Goal: Task Accomplishment & Management: Complete application form

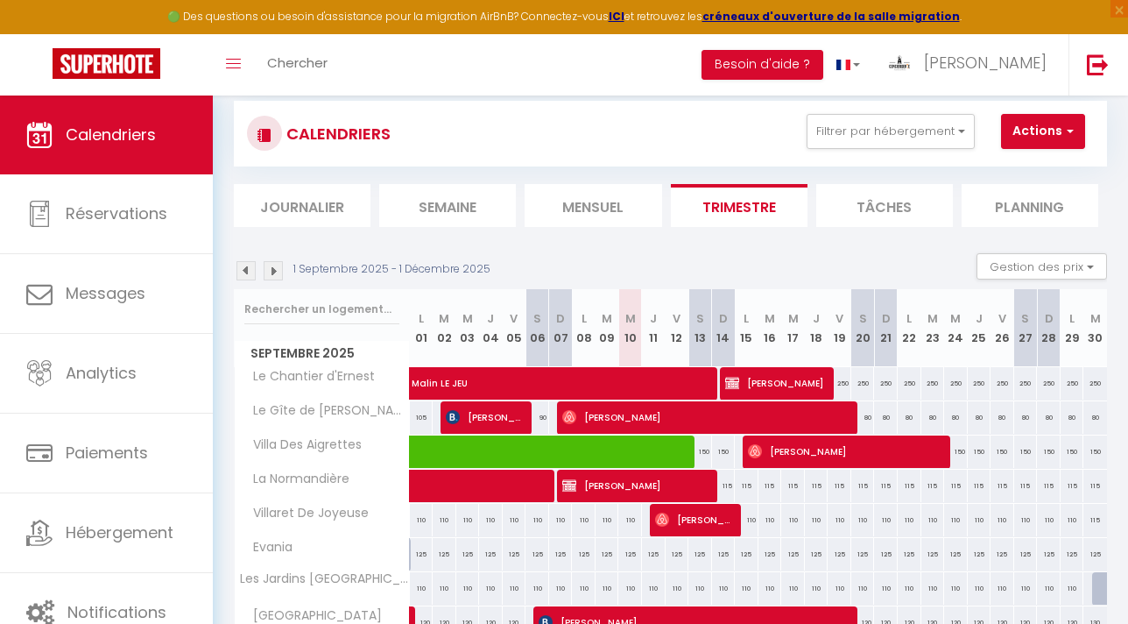
scroll to position [95, 0]
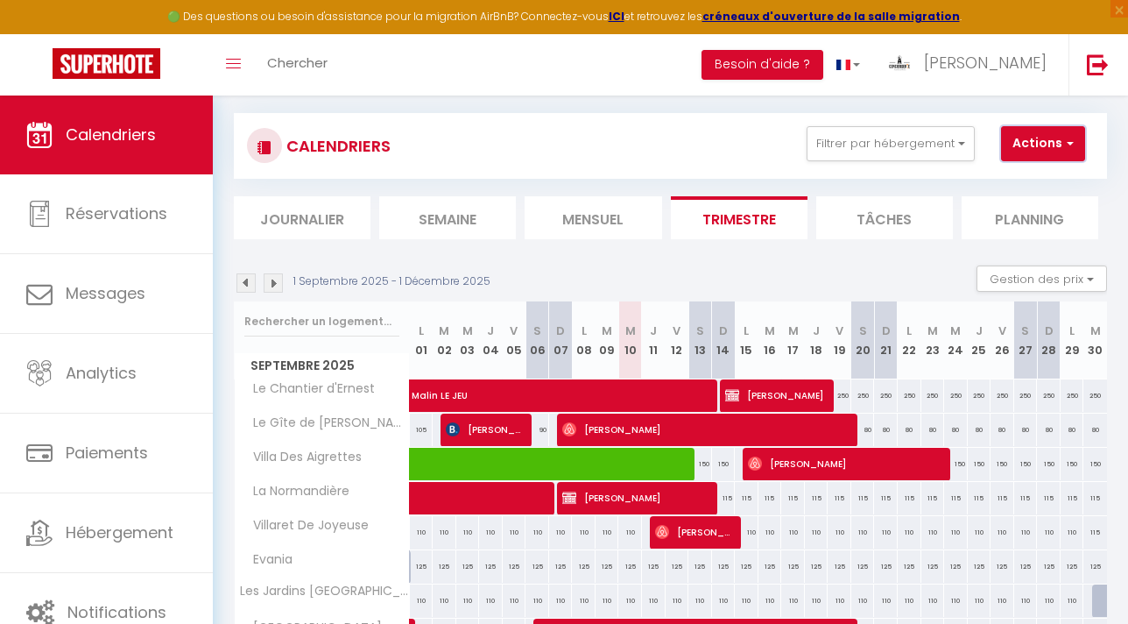
click at [1053, 140] on button "Actions" at bounding box center [1043, 143] width 84 height 35
click at [745, 140] on div "CALENDRIERS Filtrer par hébergement Carantec Le Chantier d'Ernest Le Gîte de [P…" at bounding box center [670, 145] width 847 height 39
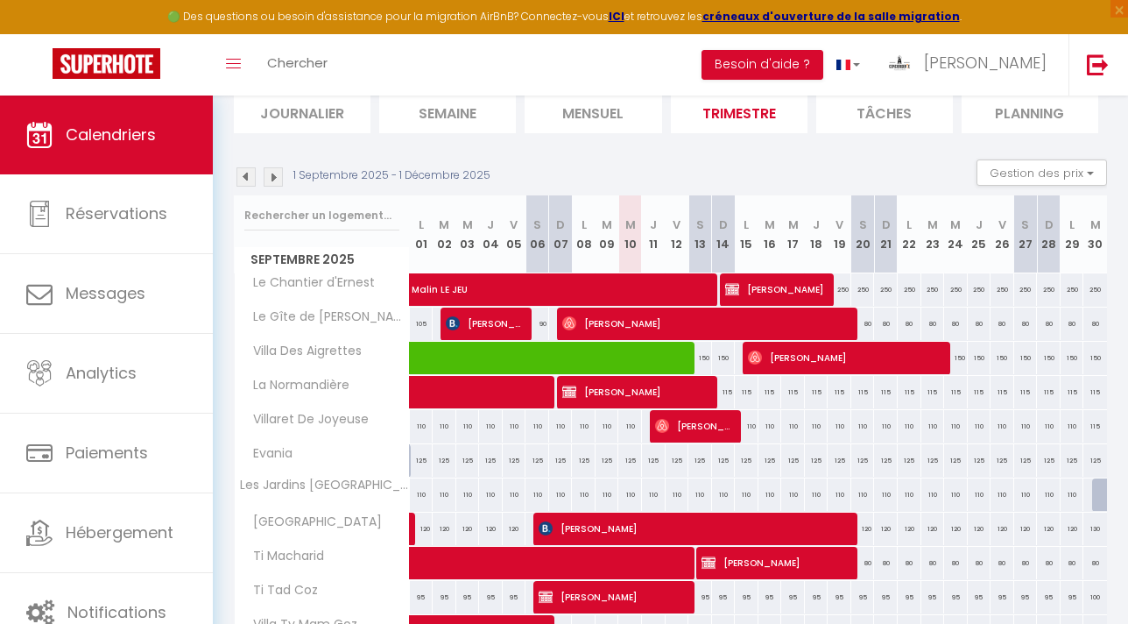
scroll to position [206, 0]
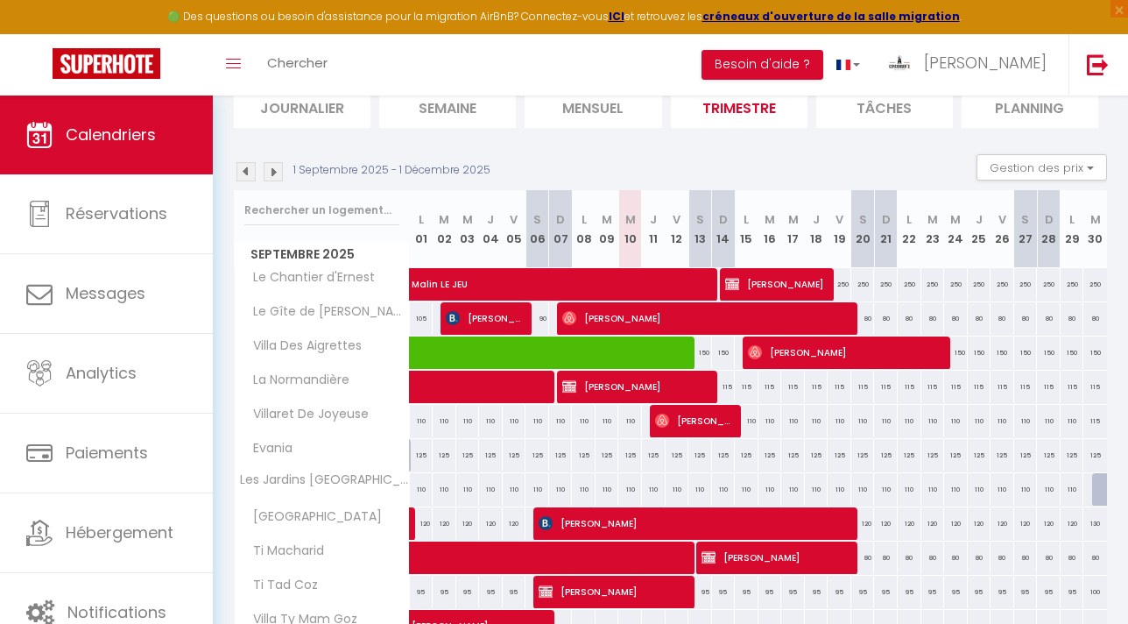
click at [244, 168] on img at bounding box center [245, 171] width 19 height 19
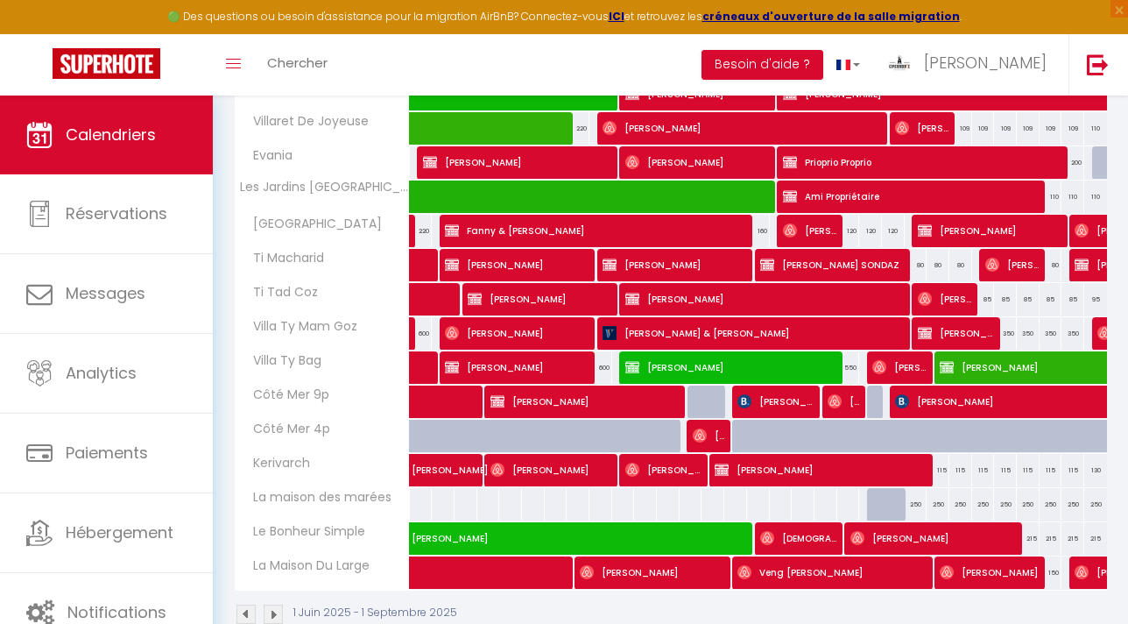
scroll to position [1826, 0]
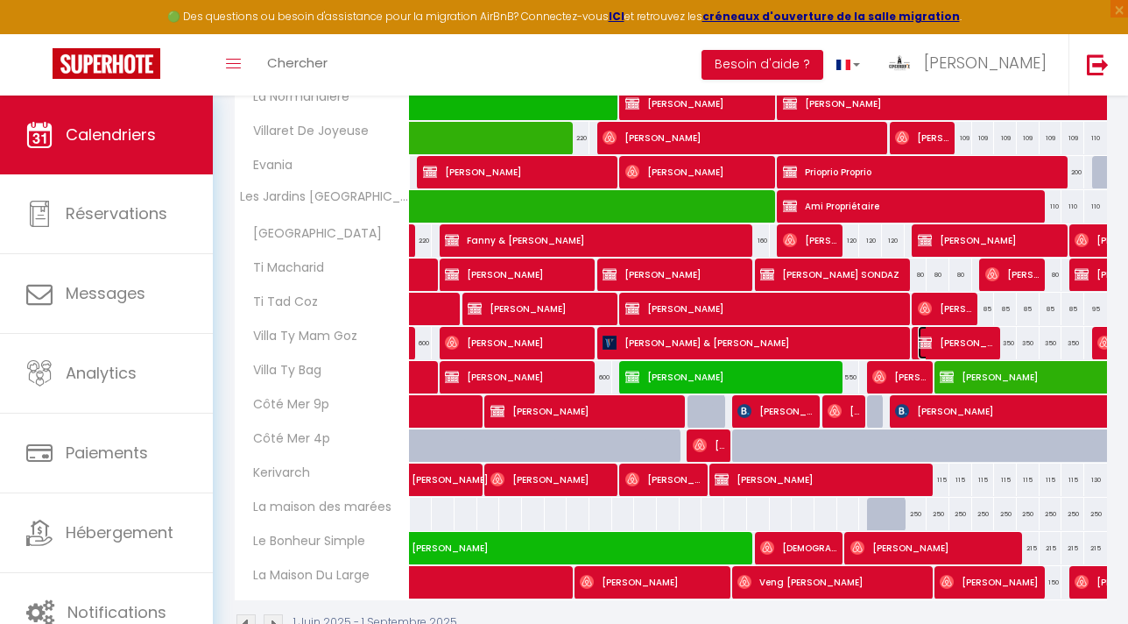
click at [958, 342] on span "[PERSON_NAME]" at bounding box center [957, 342] width 79 height 33
select select "KO"
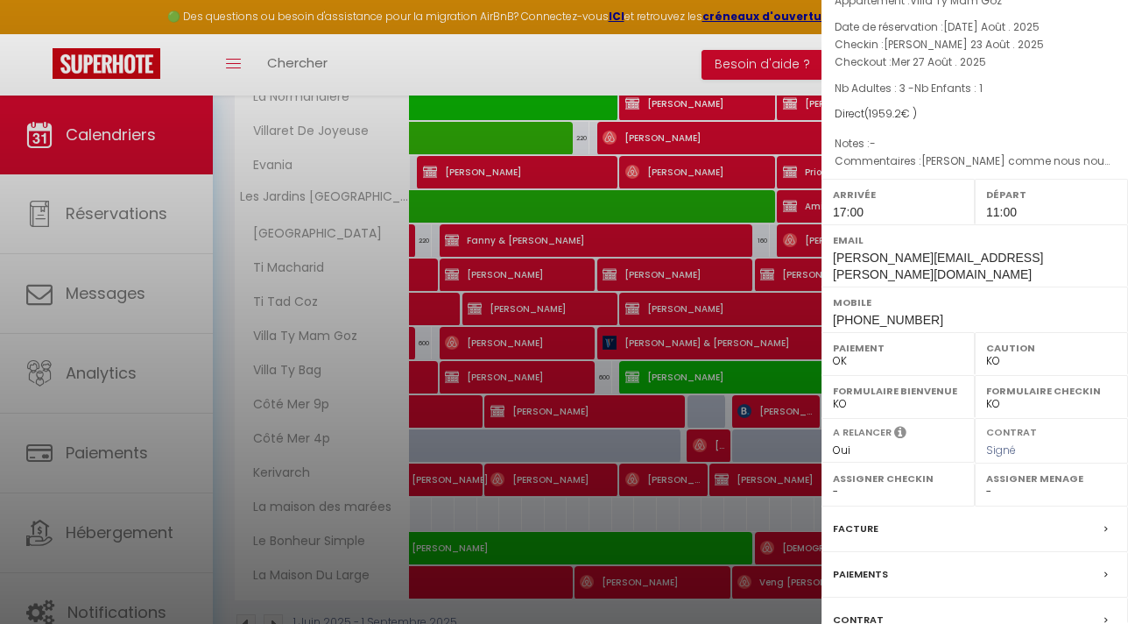
scroll to position [193, 0]
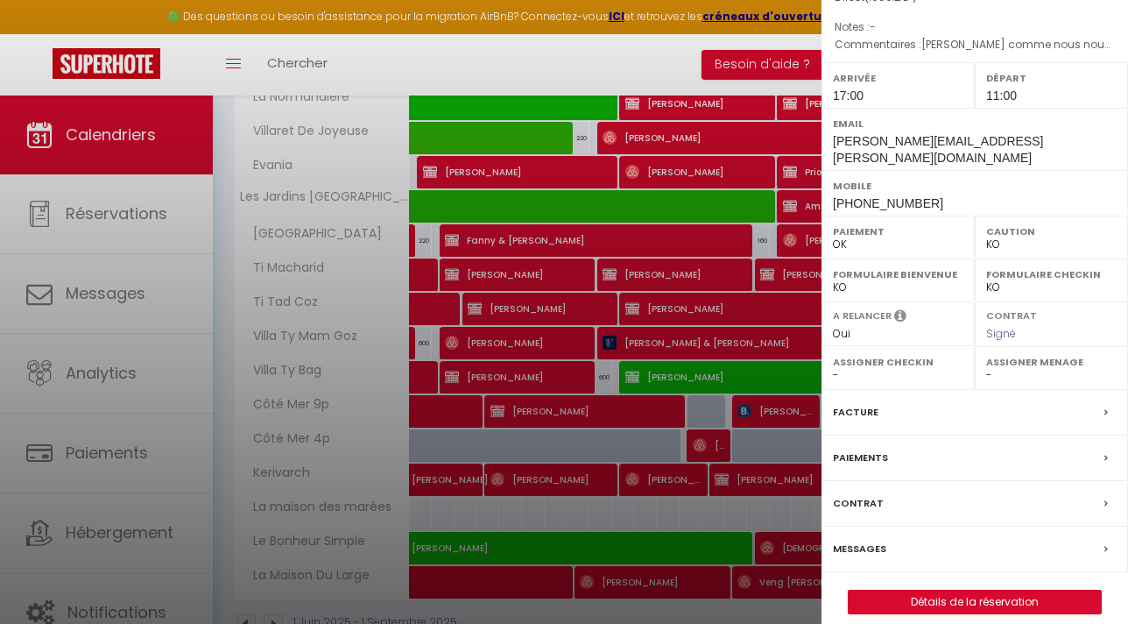
click at [867, 494] on label "Contrat" at bounding box center [858, 503] width 51 height 18
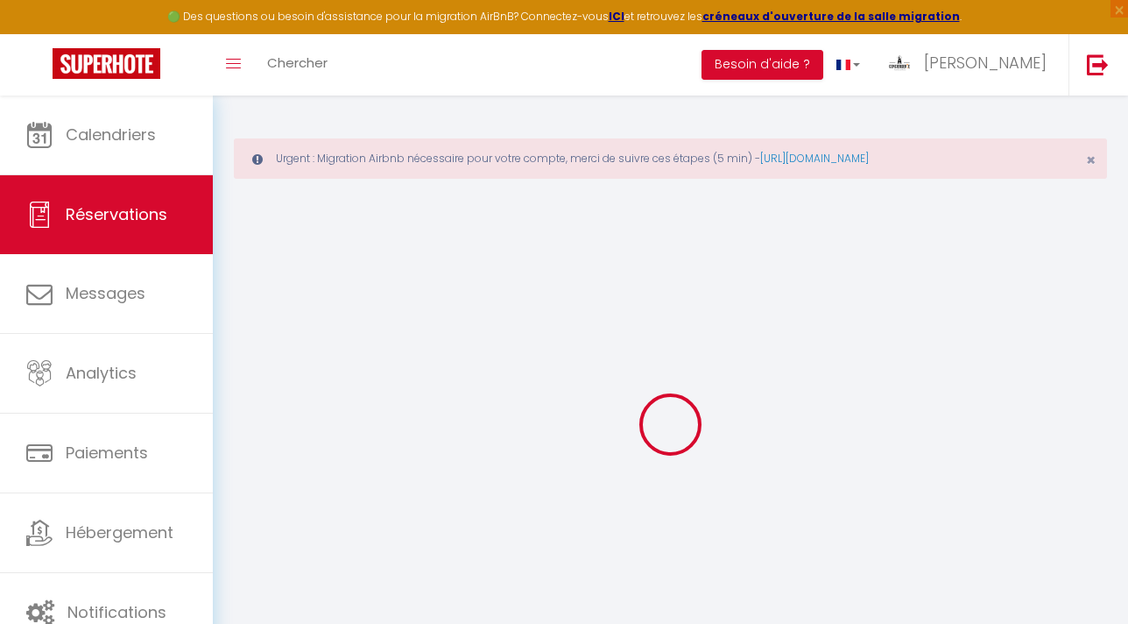
select select
checkbox input "false"
type Question0 "[PERSON_NAME] comme nous nous sommes dit pour 14h si possible ;)"
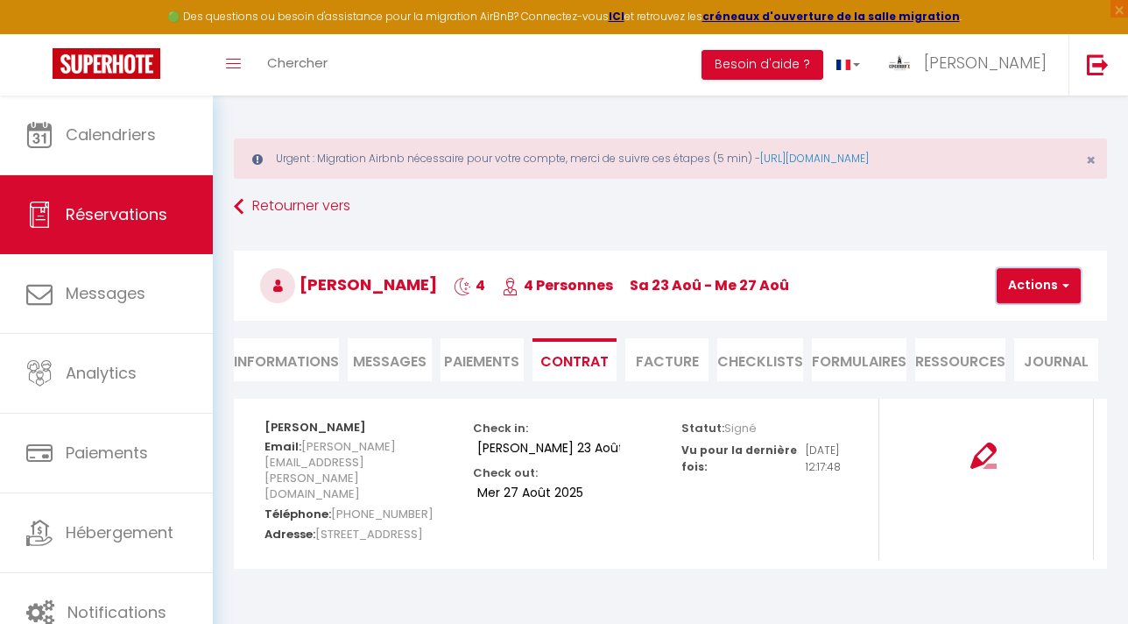
click at [1046, 279] on button "Actions" at bounding box center [1039, 285] width 84 height 35
click at [1043, 326] on link "Voir le contrat" at bounding box center [1057, 324] width 147 height 23
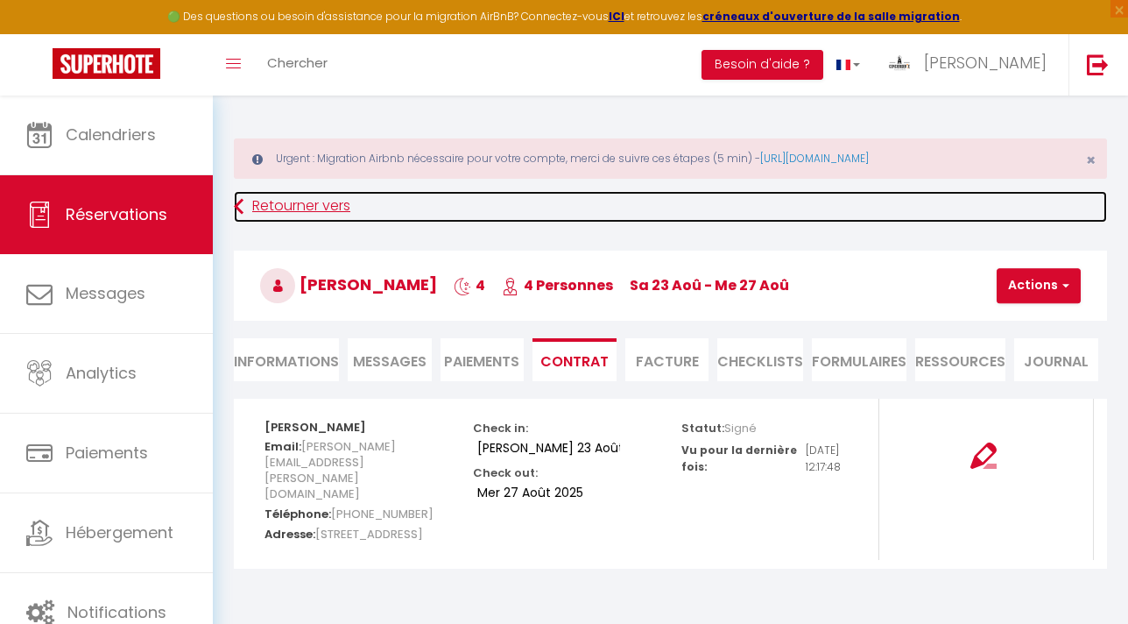
click at [299, 210] on link "Retourner vers" at bounding box center [670, 207] width 873 height 32
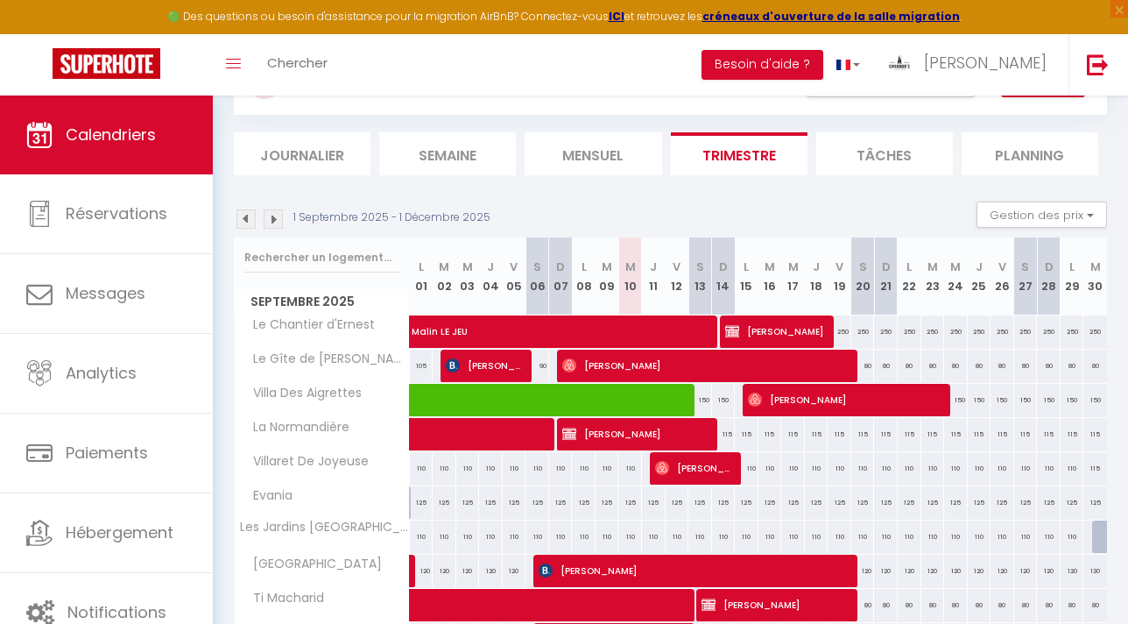
scroll to position [123, 0]
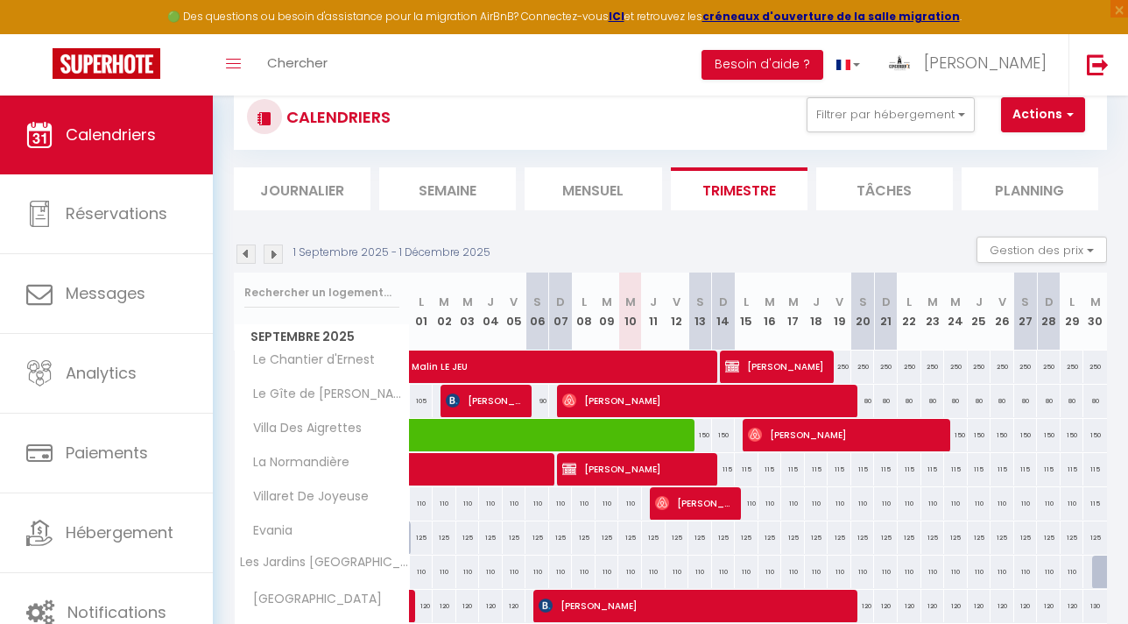
click at [248, 258] on img at bounding box center [245, 253] width 19 height 19
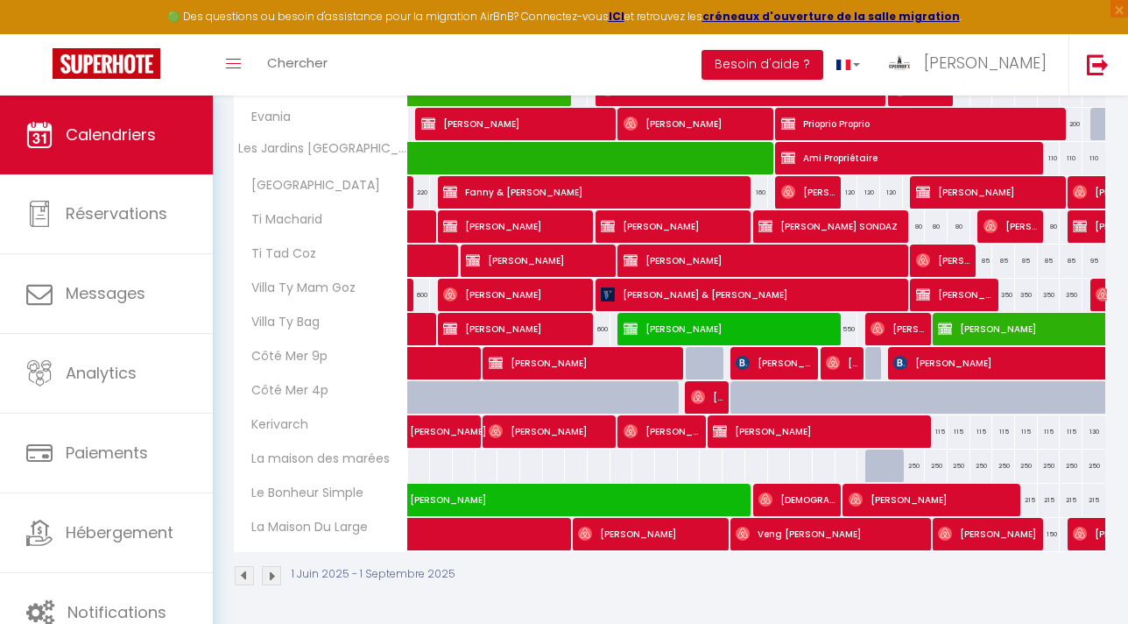
scroll to position [0, 0]
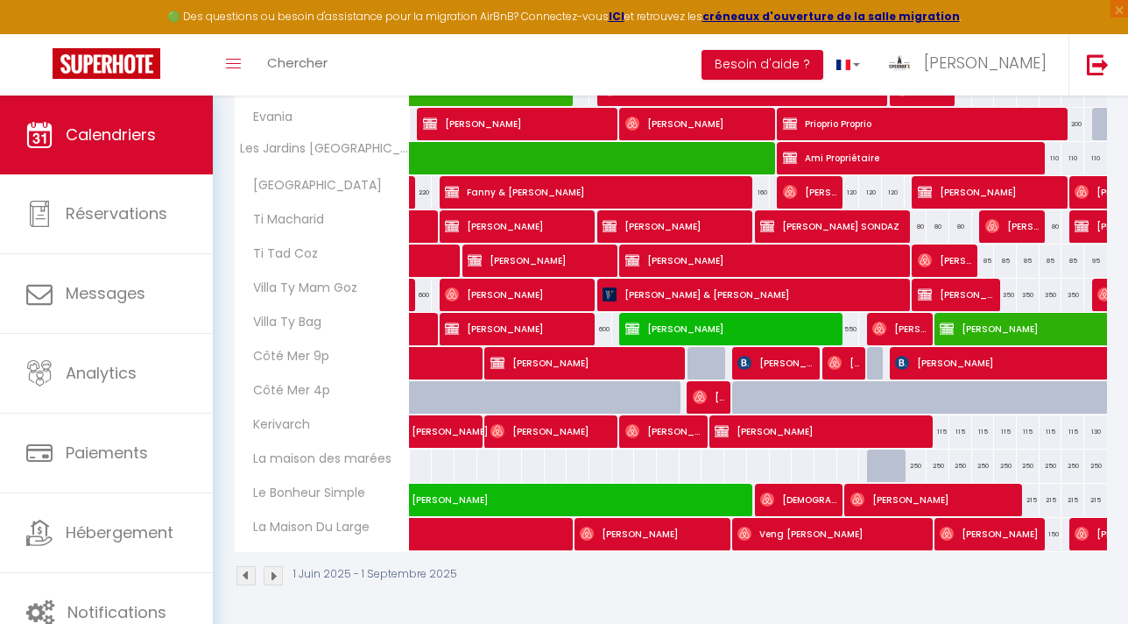
click at [277, 574] on img at bounding box center [273, 575] width 19 height 19
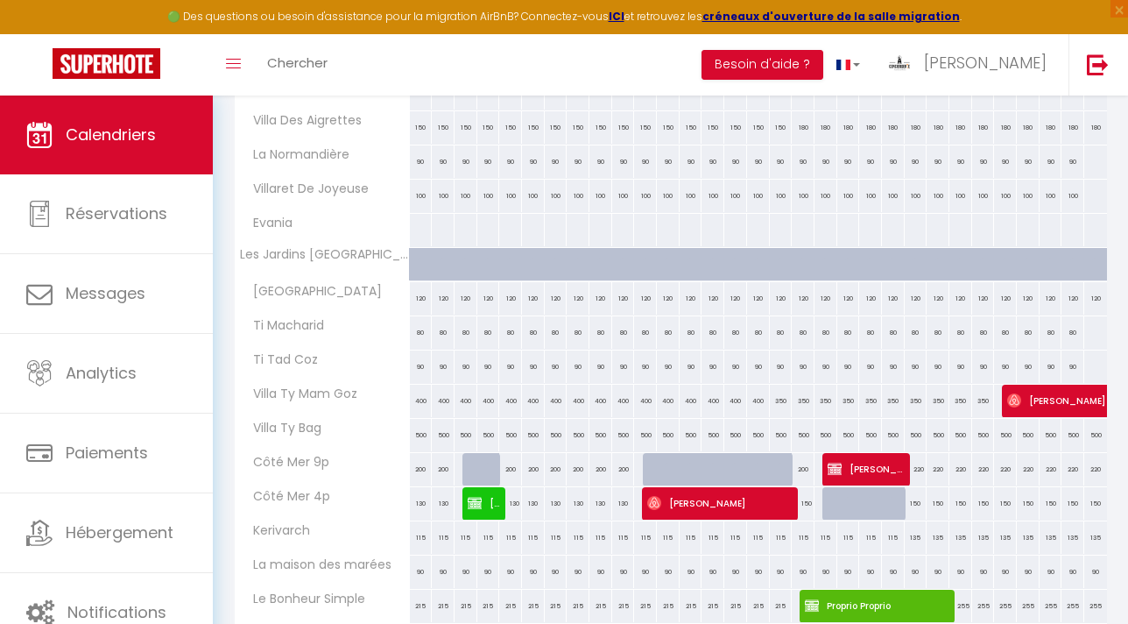
scroll to position [1086, 0]
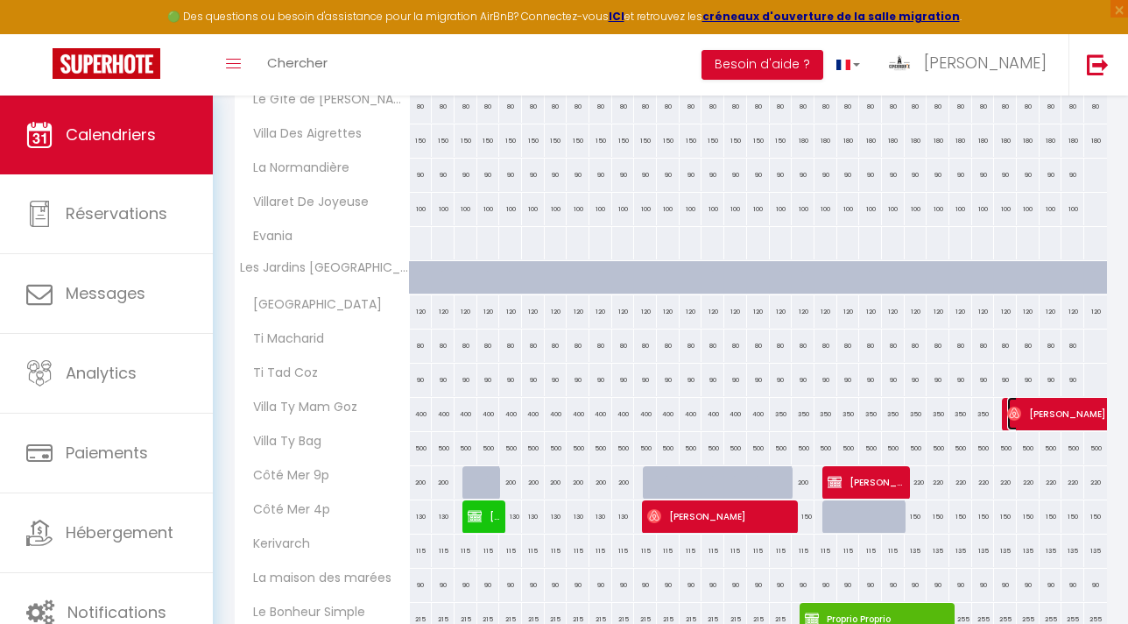
click at [1025, 414] on span "[PERSON_NAME]" at bounding box center [1128, 413] width 242 height 33
select select "OK"
select select "0"
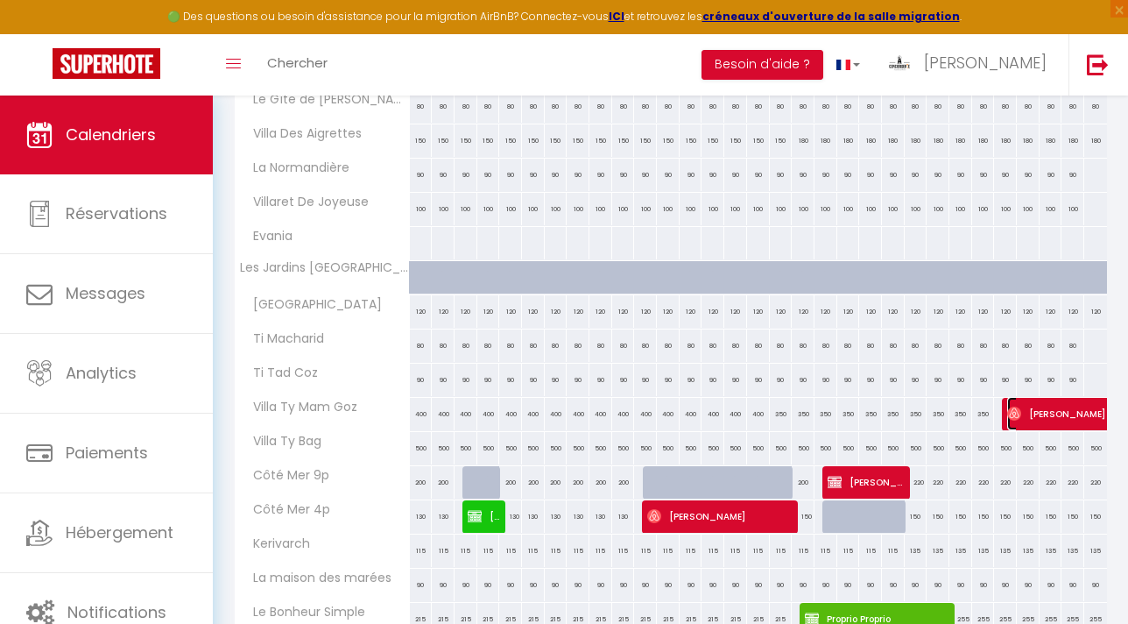
select select "1"
select select
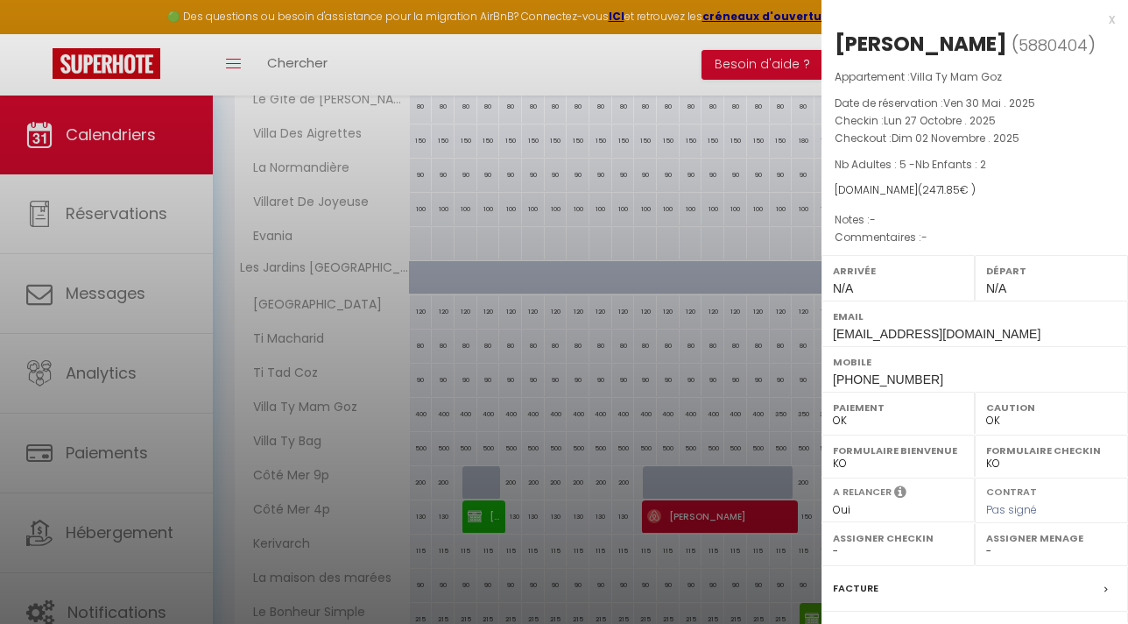
click at [553, 60] on div at bounding box center [564, 312] width 1128 height 624
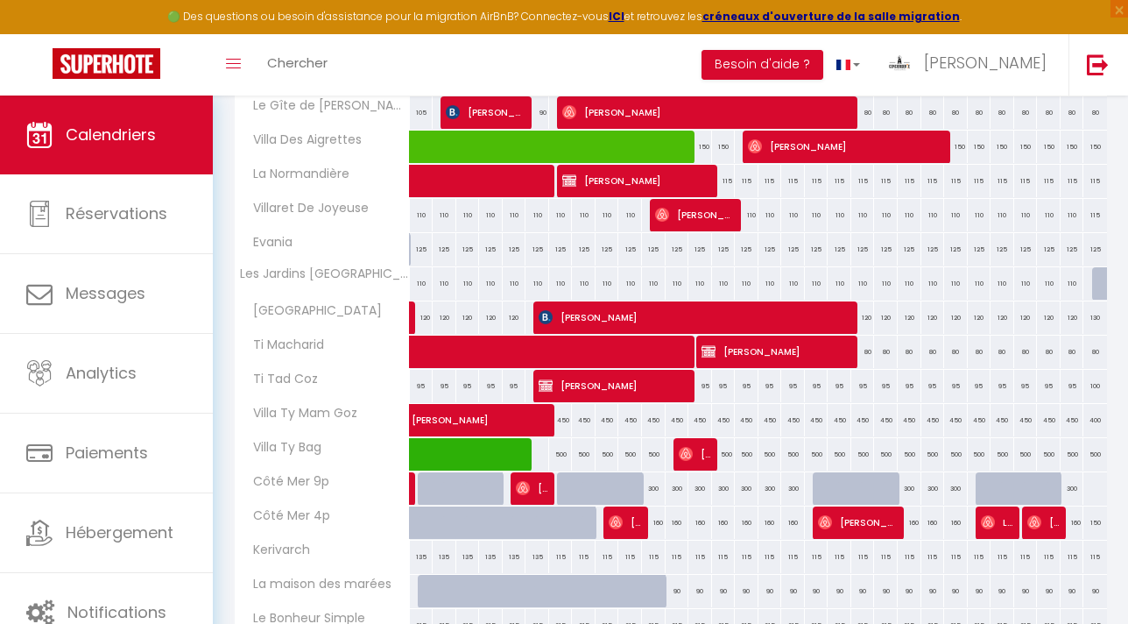
scroll to position [426, 0]
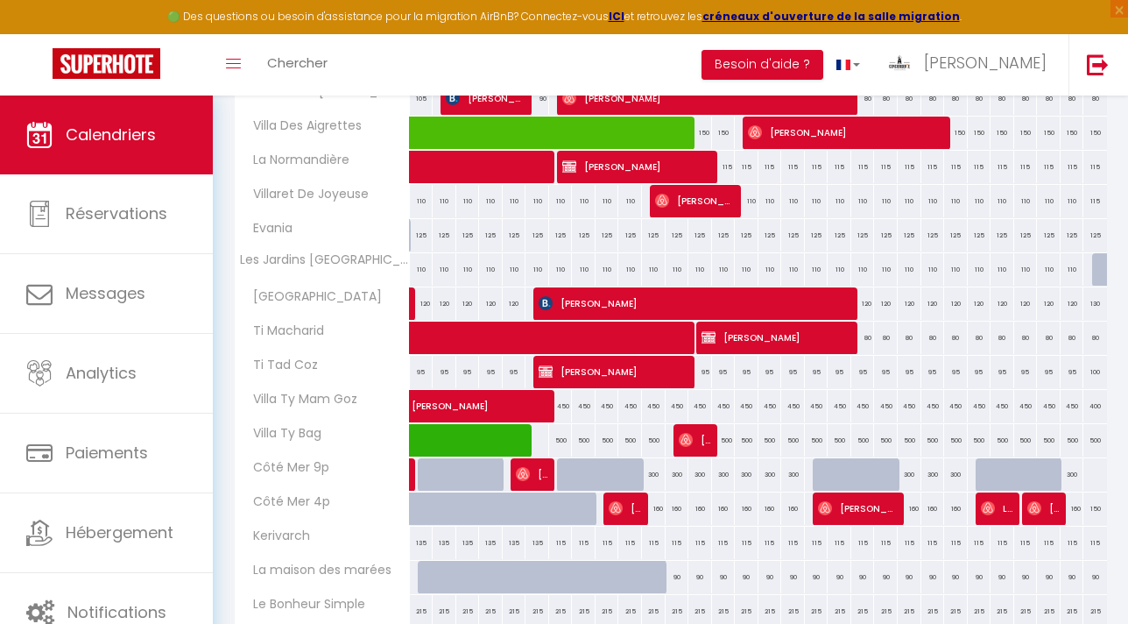
click at [819, 445] on div "500" at bounding box center [817, 440] width 24 height 32
type input "500"
type input "Jeu 18 Septembre 2025"
type input "Ven 19 Septembre 2025"
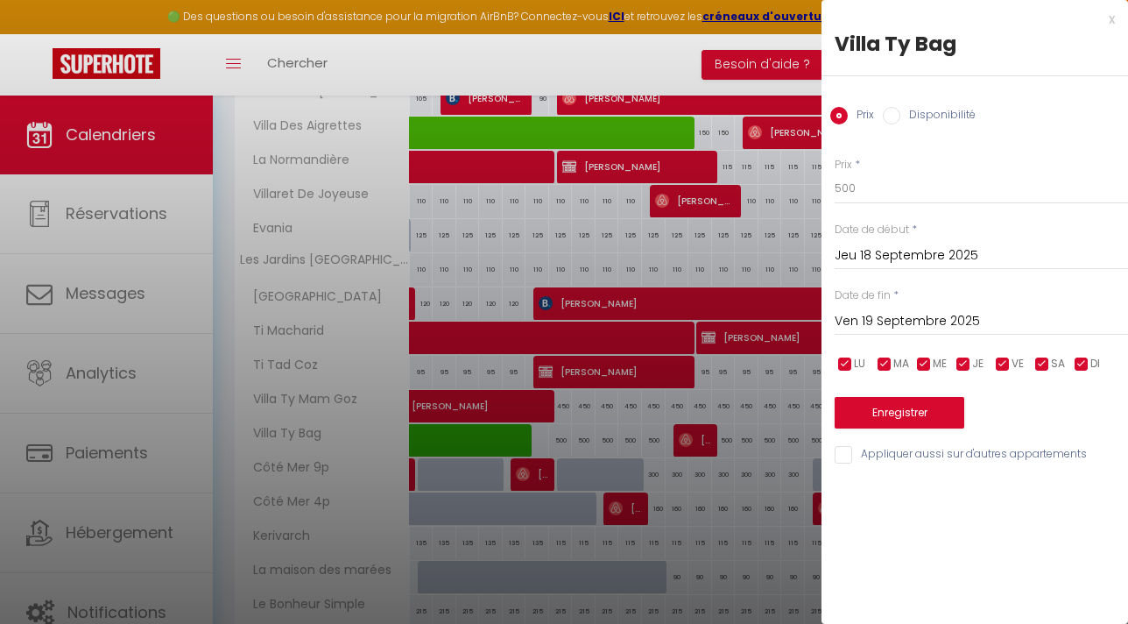
click at [647, 48] on div at bounding box center [564, 312] width 1128 height 624
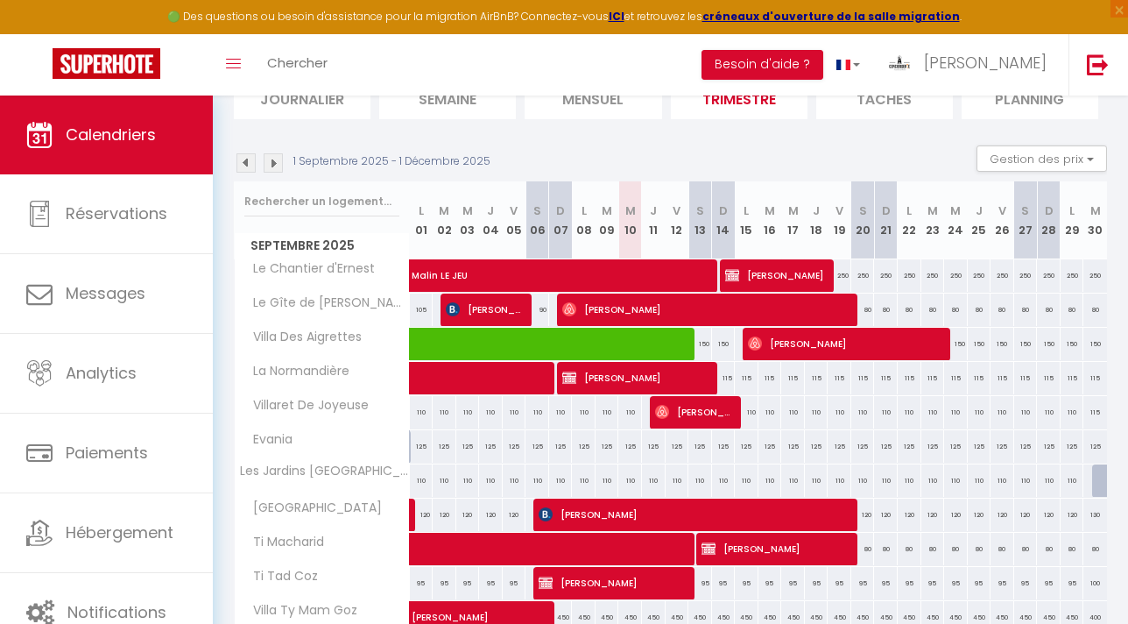
scroll to position [62, 0]
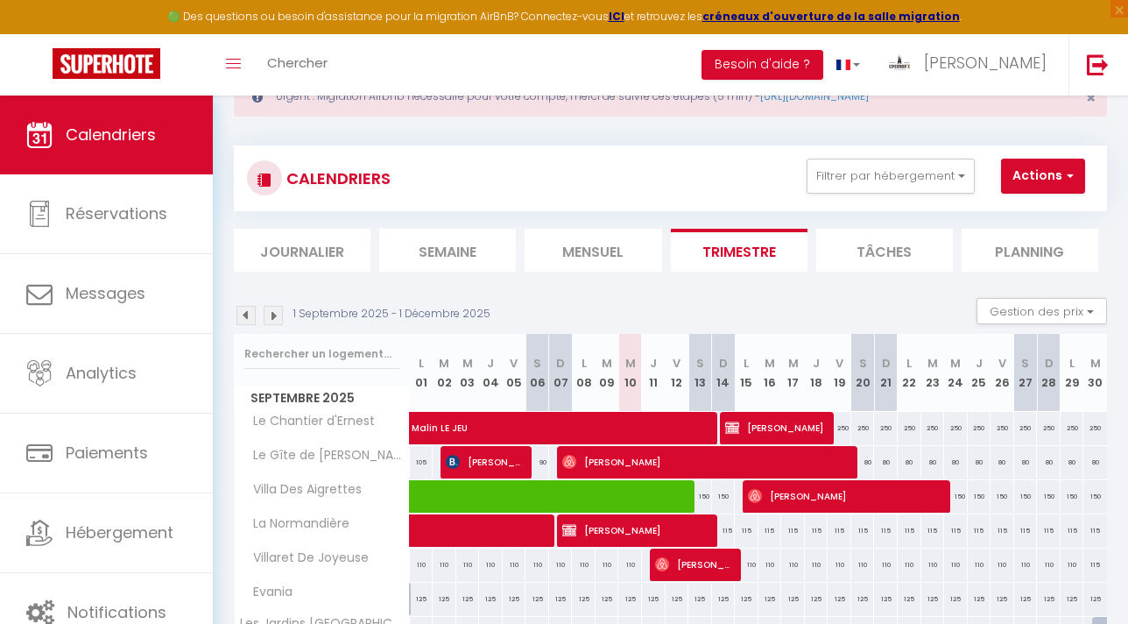
click at [248, 322] on img at bounding box center [245, 315] width 19 height 19
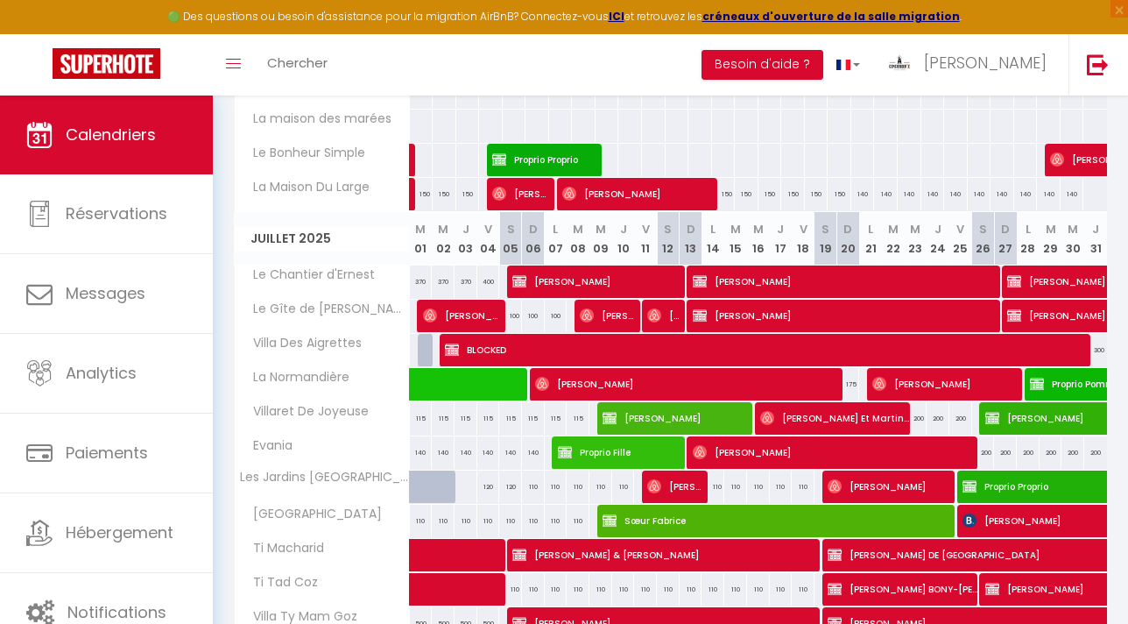
scroll to position [872, 0]
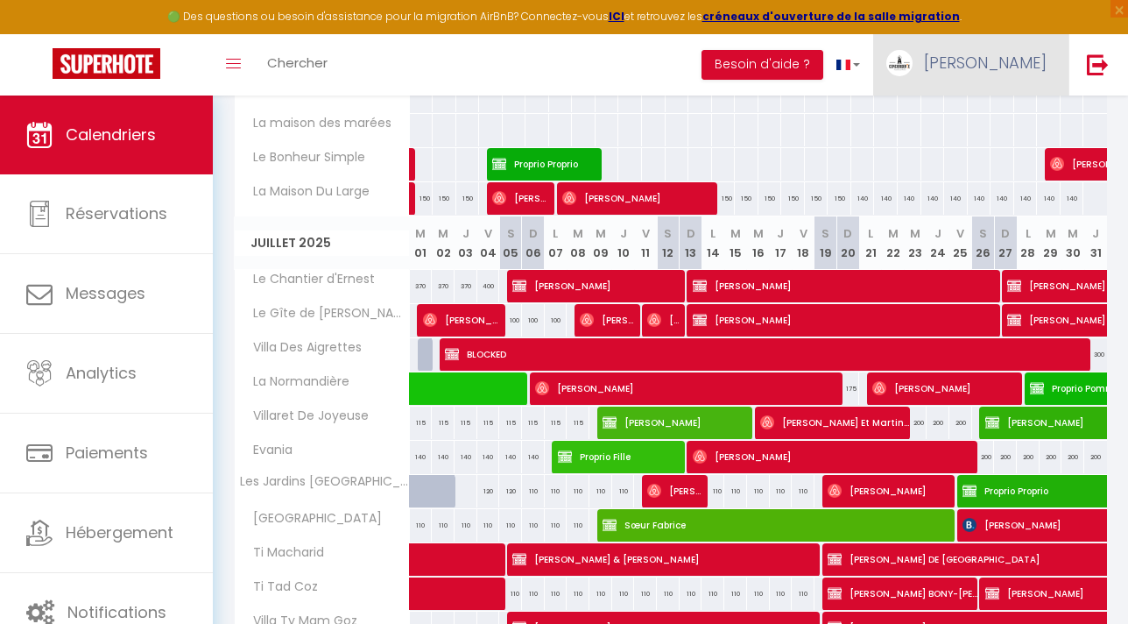
click at [1037, 61] on span "[PERSON_NAME]" at bounding box center [985, 63] width 123 height 22
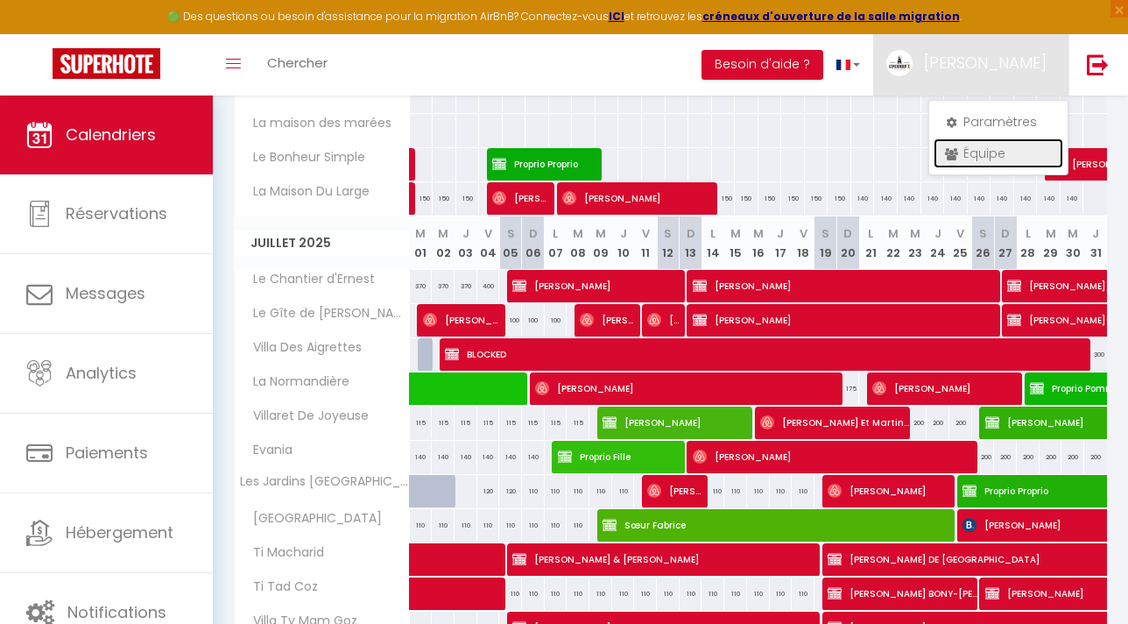
click at [979, 141] on link "Équipe" at bounding box center [999, 153] width 130 height 30
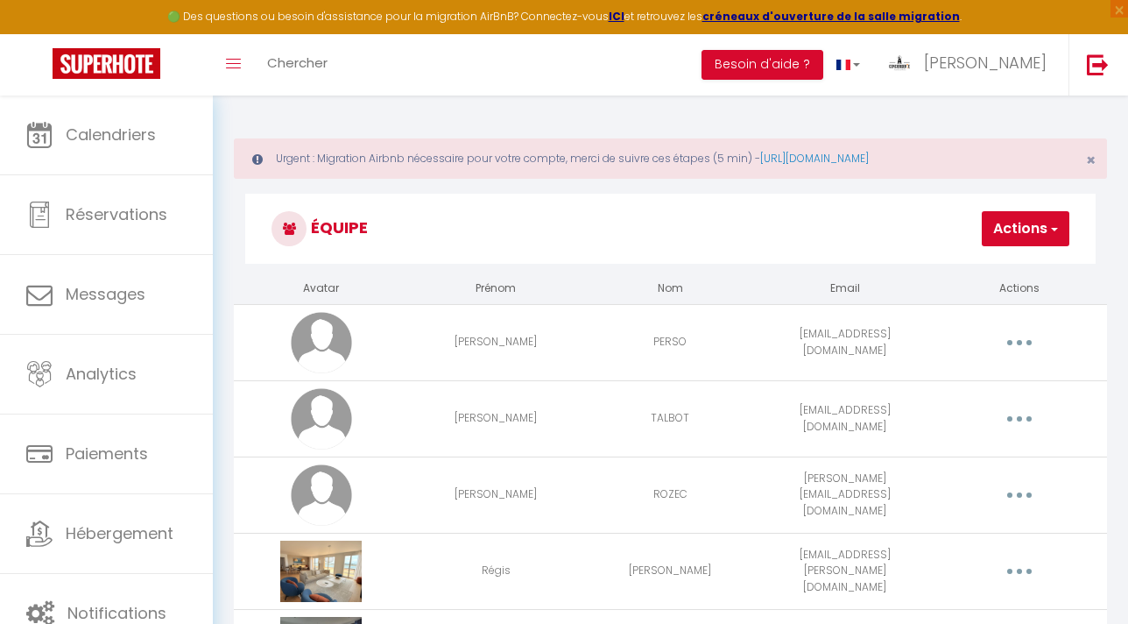
click at [1016, 232] on button "Actions" at bounding box center [1026, 228] width 88 height 35
click at [979, 266] on link "Ajouter un nouvel utilisateur" at bounding box center [965, 267] width 207 height 23
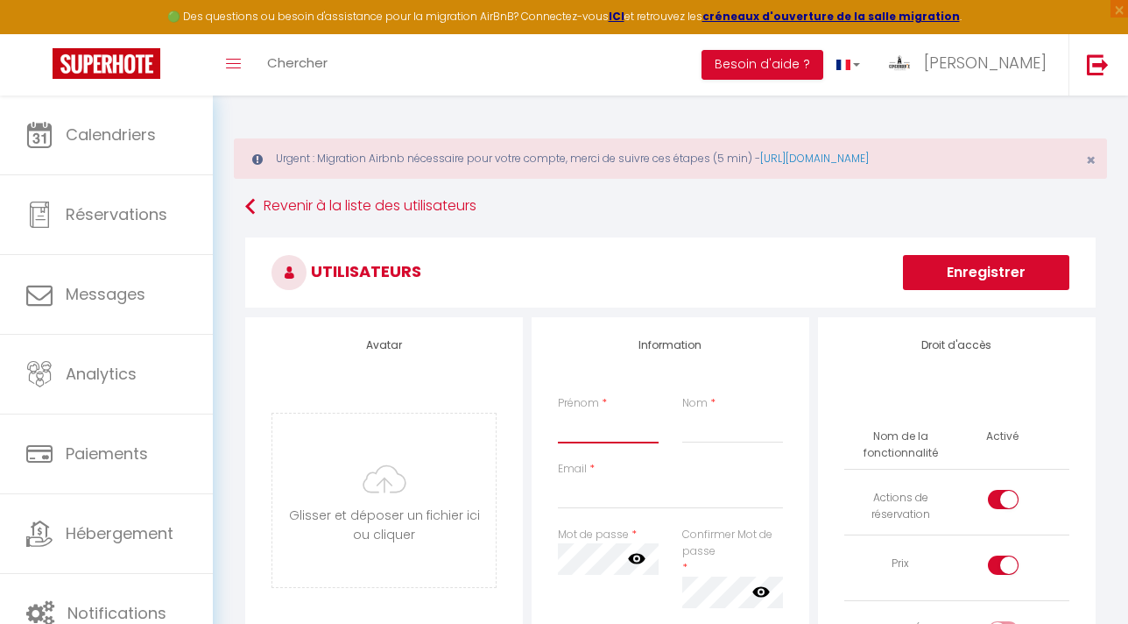
click at [581, 431] on input "Prénom" at bounding box center [608, 428] width 101 height 32
type input "[PERSON_NAME]"
type input "DARDENNE"
type input "[PERSON_NAME][EMAIL_ADDRESS][DOMAIN_NAME]"
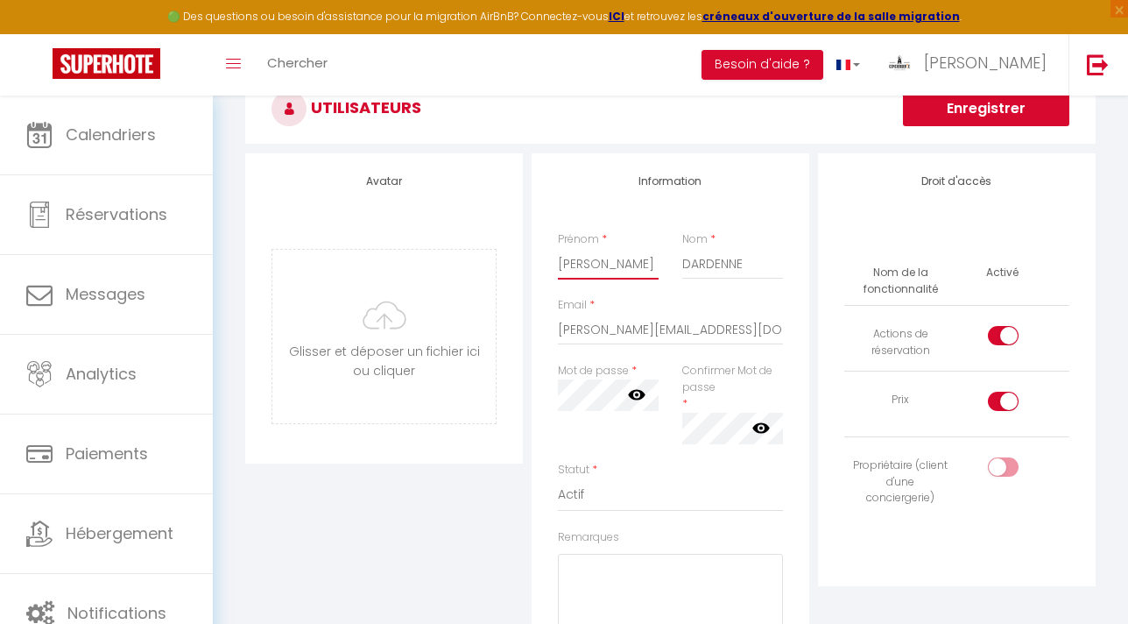
scroll to position [181, 0]
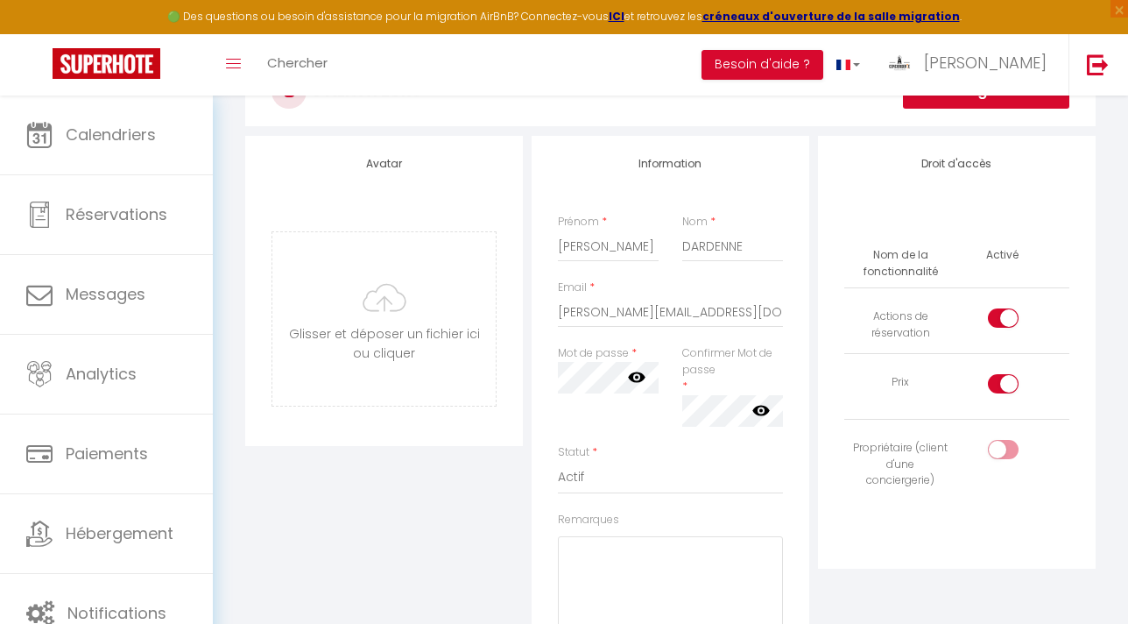
click at [571, 415] on div "Mot de passe * Votre mot de passe doit comporter au moins 8 caractères et conte…" at bounding box center [608, 394] width 124 height 99
click at [627, 380] on div at bounding box center [608, 378] width 101 height 32
click at [631, 380] on icon at bounding box center [637, 377] width 18 height 11
click at [757, 410] on icon at bounding box center [761, 410] width 18 height 11
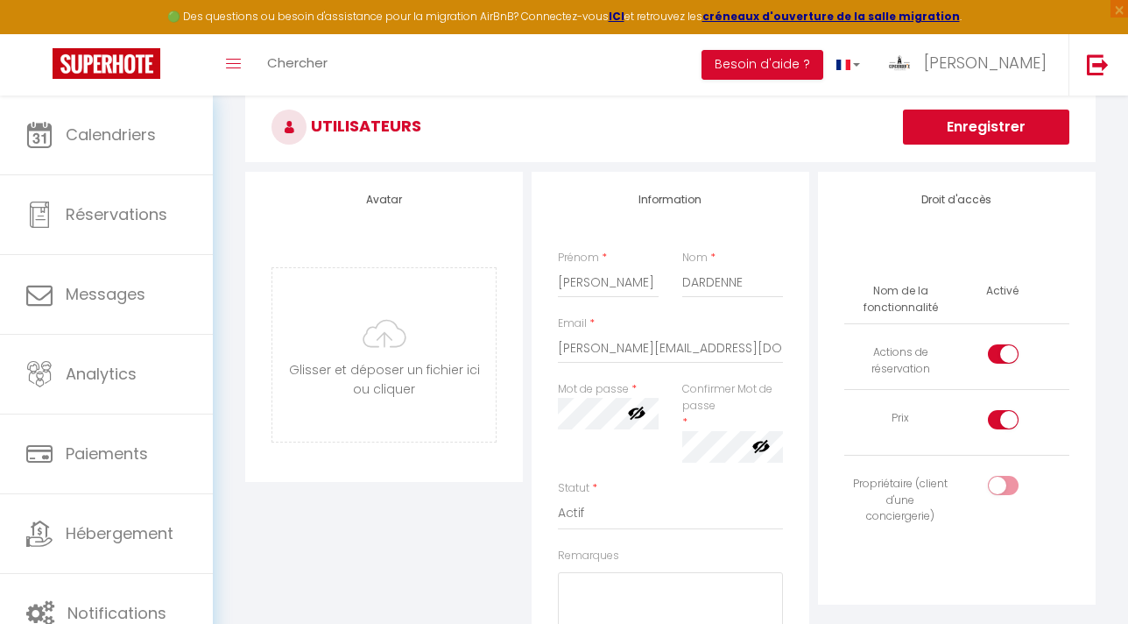
scroll to position [102, 0]
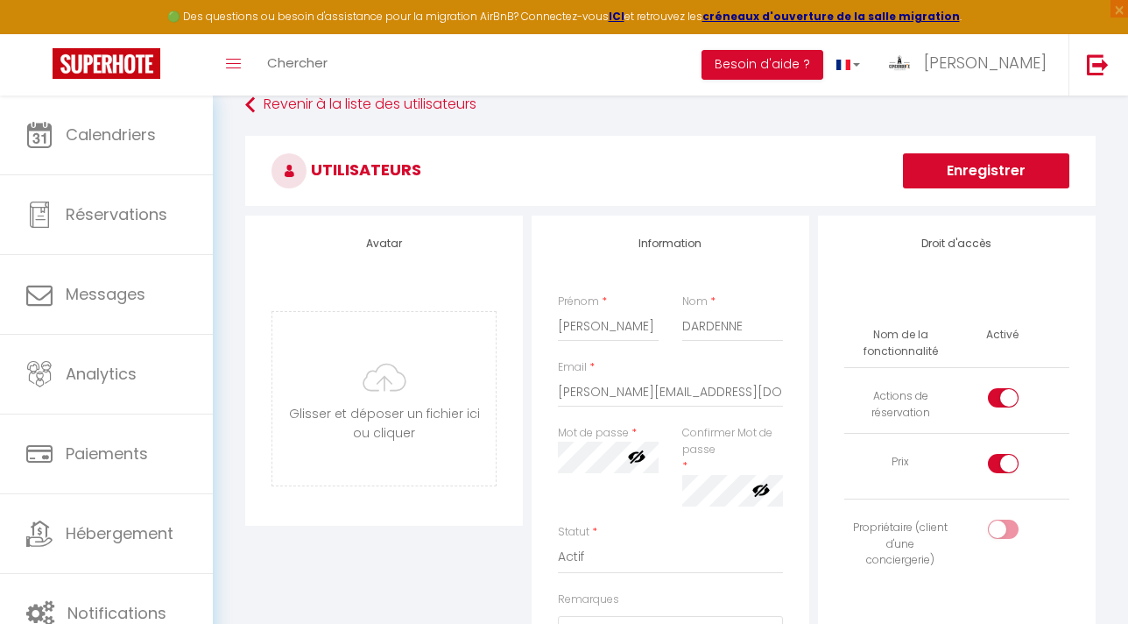
click at [1006, 521] on input "checkbox" at bounding box center [1018, 532] width 31 height 26
checkbox input "true"
click at [999, 458] on div at bounding box center [1003, 463] width 31 height 19
click at [1003, 458] on input "checkbox" at bounding box center [1018, 467] width 31 height 26
checkbox input "false"
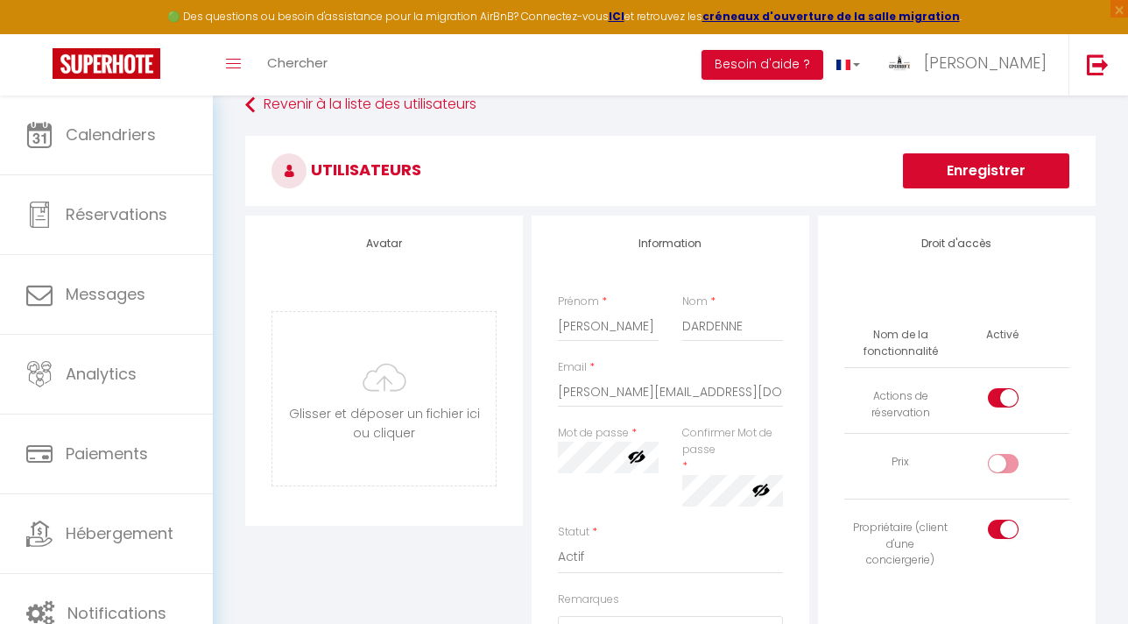
click at [998, 406] on div at bounding box center [1003, 397] width 31 height 19
click at [1003, 406] on input "checkbox" at bounding box center [1018, 401] width 31 height 26
checkbox input "false"
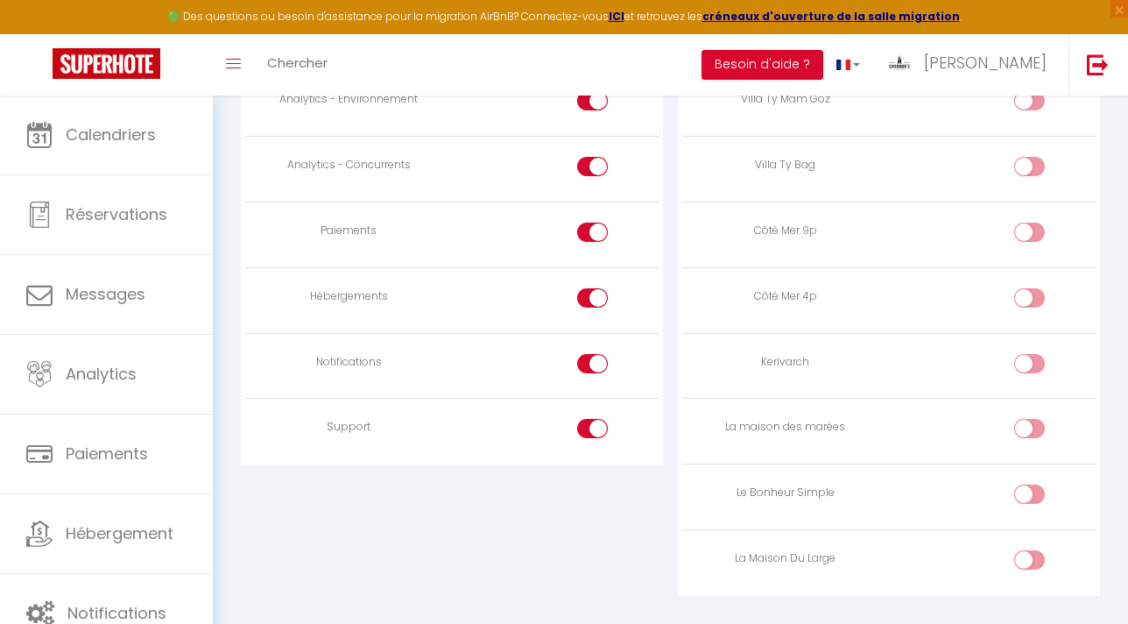
scroll to position [1728, 0]
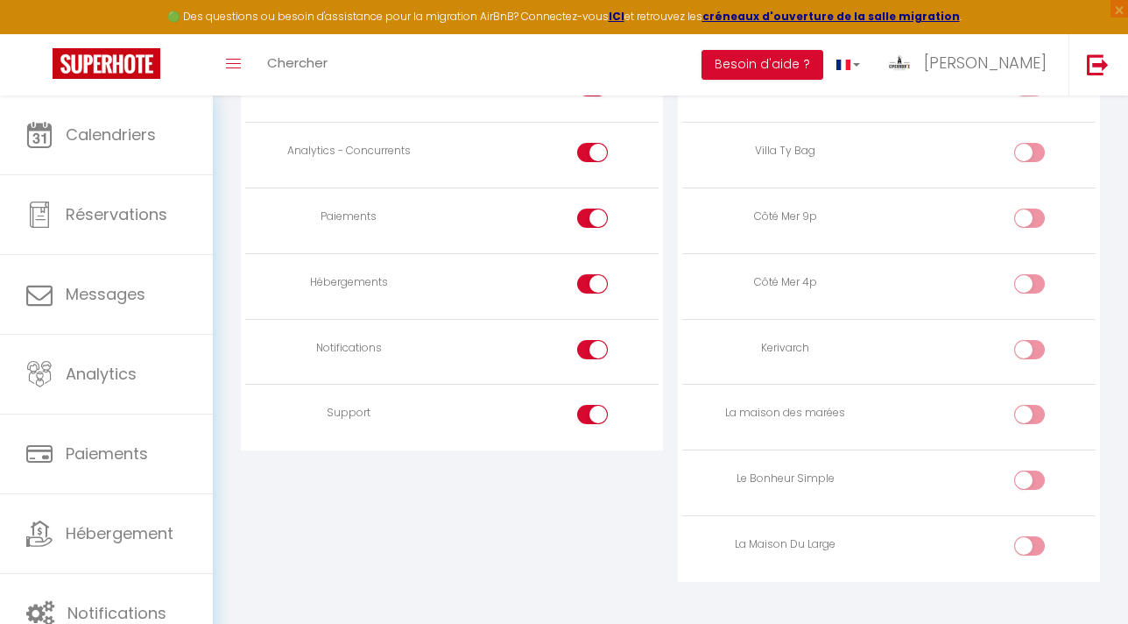
click at [1034, 408] on input "checkbox" at bounding box center [1044, 418] width 31 height 26
checkbox input "true"
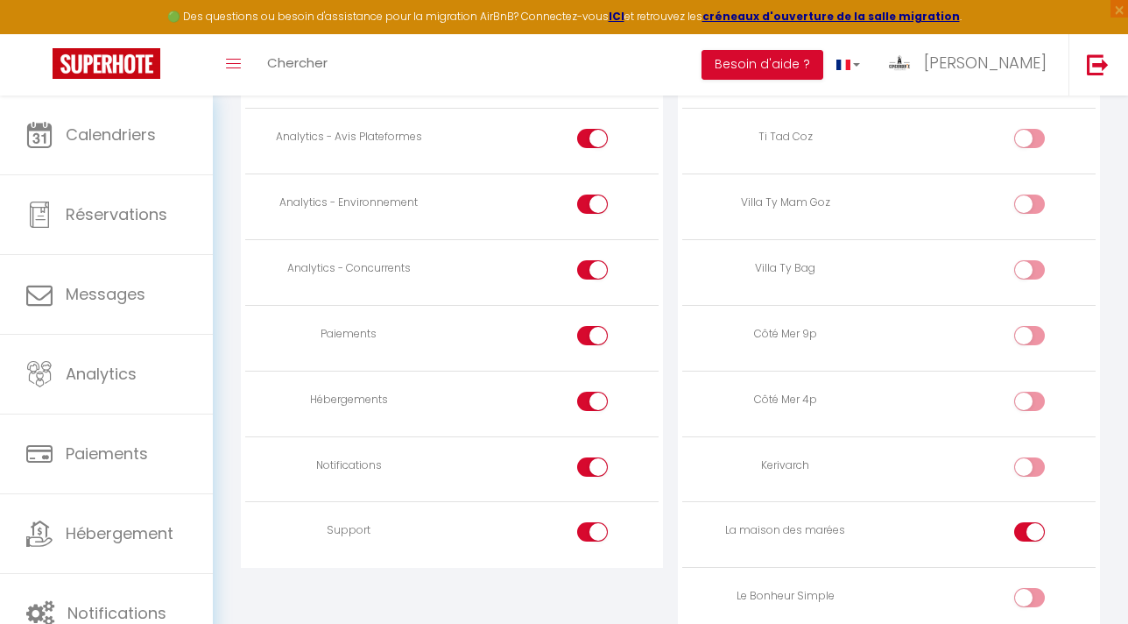
scroll to position [1609, 0]
click at [597, 532] on input "checkbox" at bounding box center [608, 537] width 31 height 26
checkbox input "false"
click at [588, 461] on div at bounding box center [592, 468] width 31 height 19
click at [593, 461] on input "checkbox" at bounding box center [608, 472] width 31 height 26
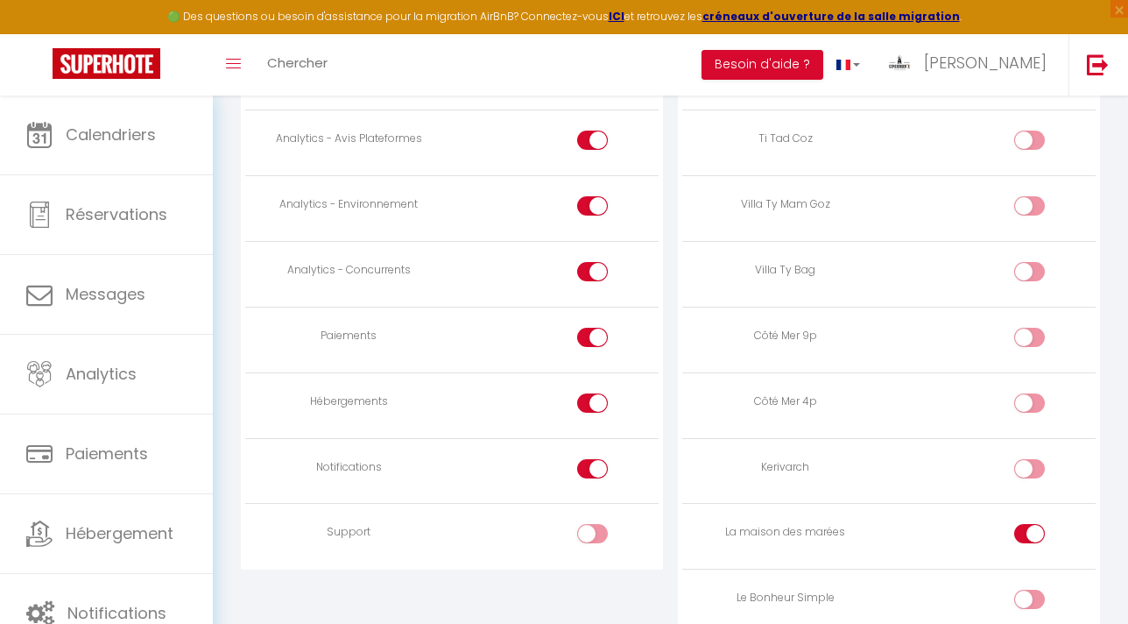
checkbox input "false"
click at [593, 393] on input "checkbox" at bounding box center [608, 406] width 31 height 26
checkbox input "false"
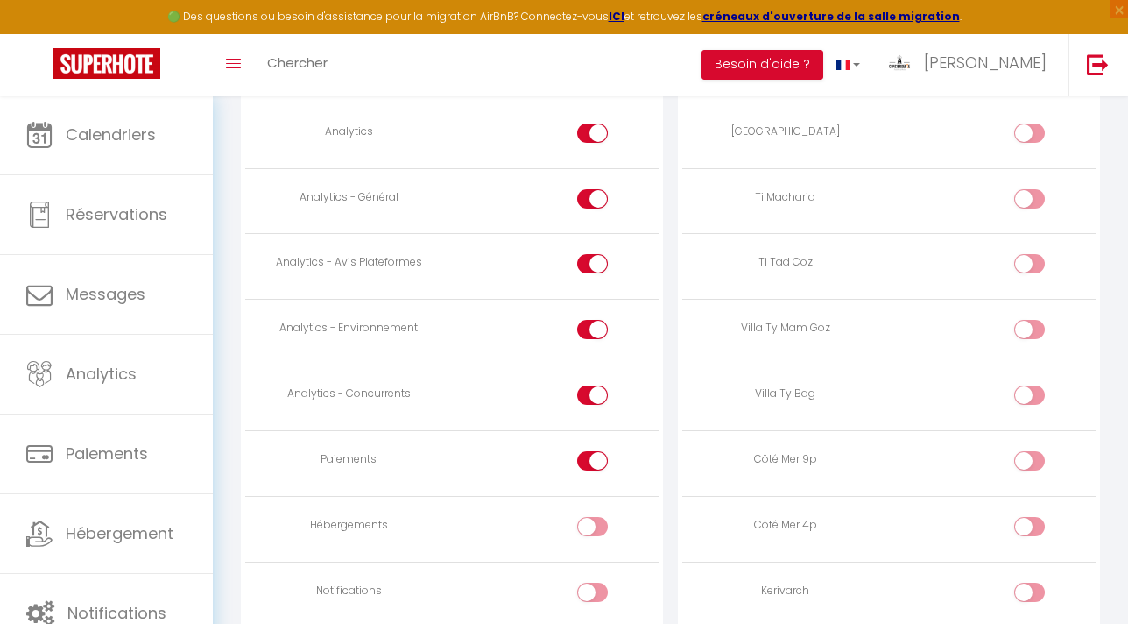
scroll to position [1474, 0]
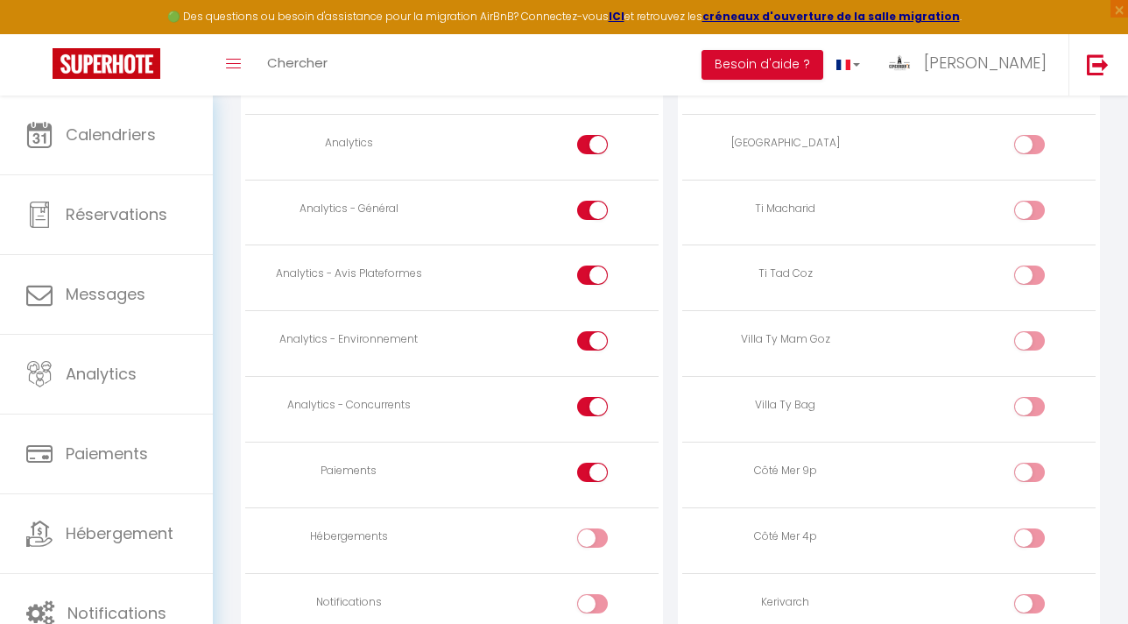
click at [587, 470] on div at bounding box center [592, 471] width 31 height 19
click at [593, 470] on input "checkbox" at bounding box center [608, 475] width 31 height 26
checkbox input "false"
click at [593, 399] on input "checkbox" at bounding box center [608, 410] width 31 height 26
checkbox input "false"
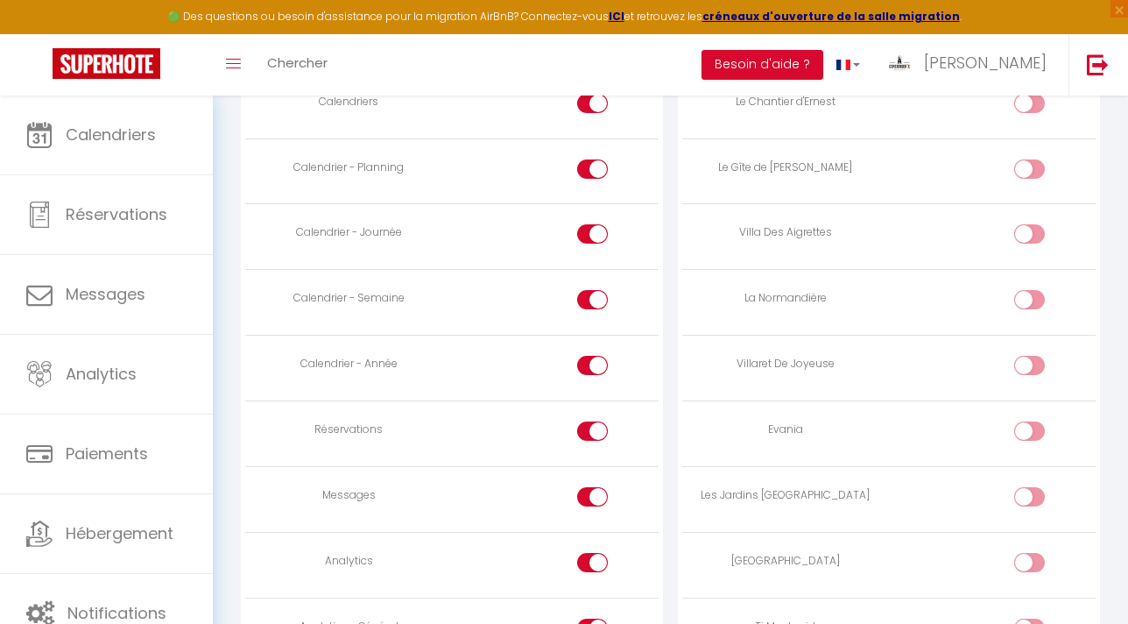
scroll to position [1053, 0]
click at [590, 501] on div at bounding box center [592, 499] width 31 height 19
click at [593, 501] on input "checkbox" at bounding box center [608, 503] width 31 height 26
checkbox input "false"
click at [591, 426] on div at bounding box center [592, 433] width 31 height 19
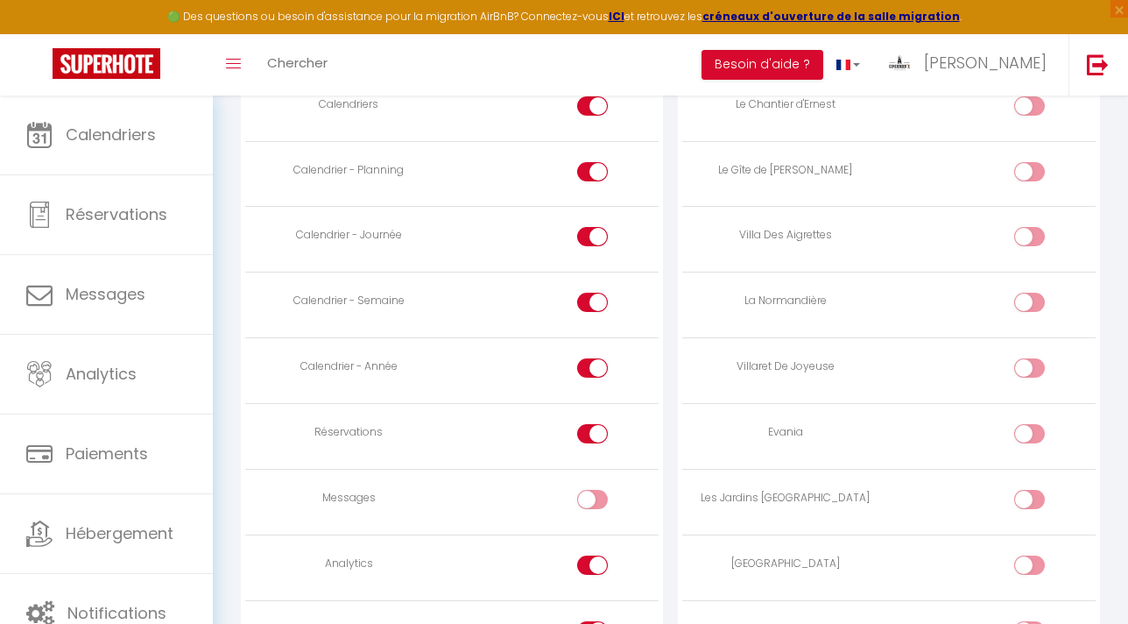
click at [593, 426] on input "checkbox" at bounding box center [608, 437] width 31 height 26
checkbox input "false"
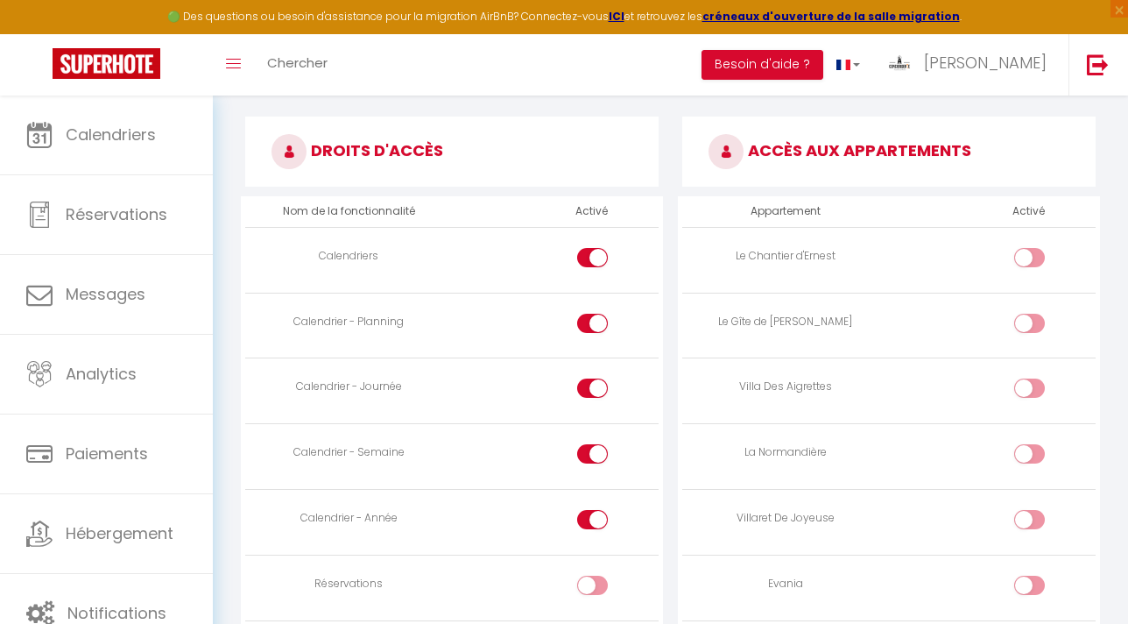
scroll to position [893, 0]
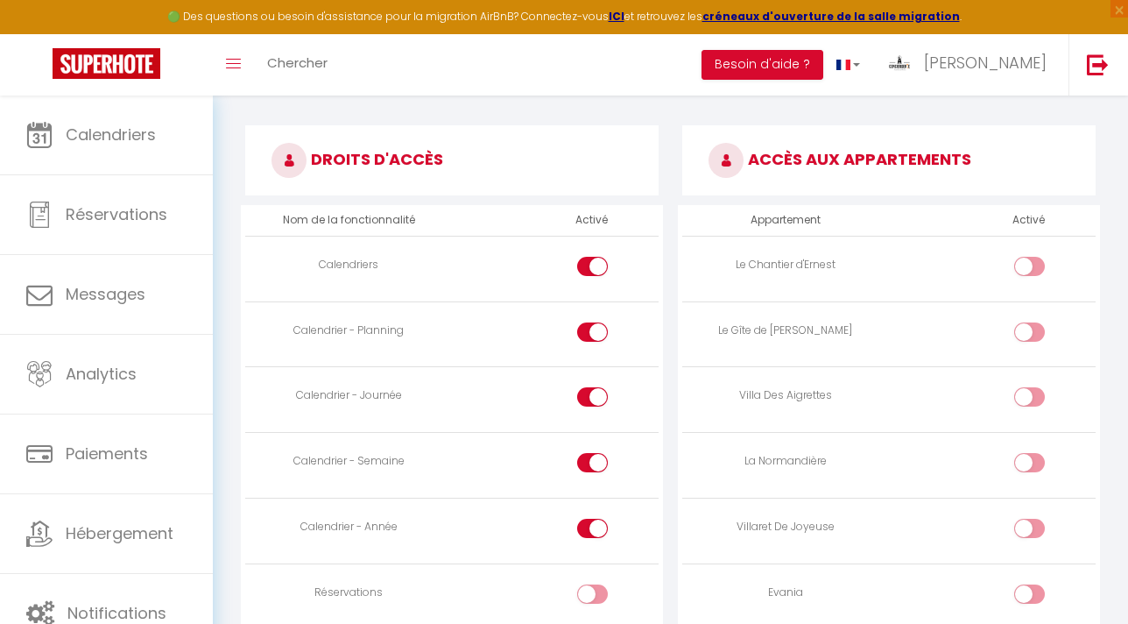
click at [587, 396] on div at bounding box center [592, 396] width 31 height 19
click at [593, 396] on input "checkbox" at bounding box center [608, 400] width 31 height 26
checkbox input "false"
click at [587, 462] on div at bounding box center [592, 462] width 31 height 19
click at [593, 462] on input "checkbox" at bounding box center [608, 466] width 31 height 26
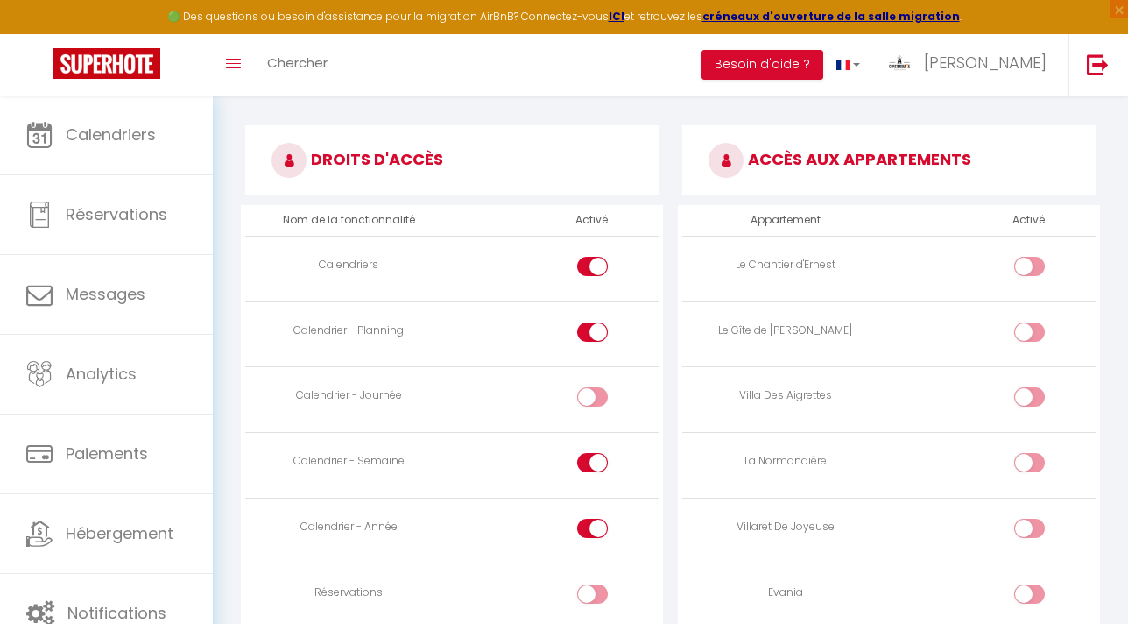
checkbox input "false"
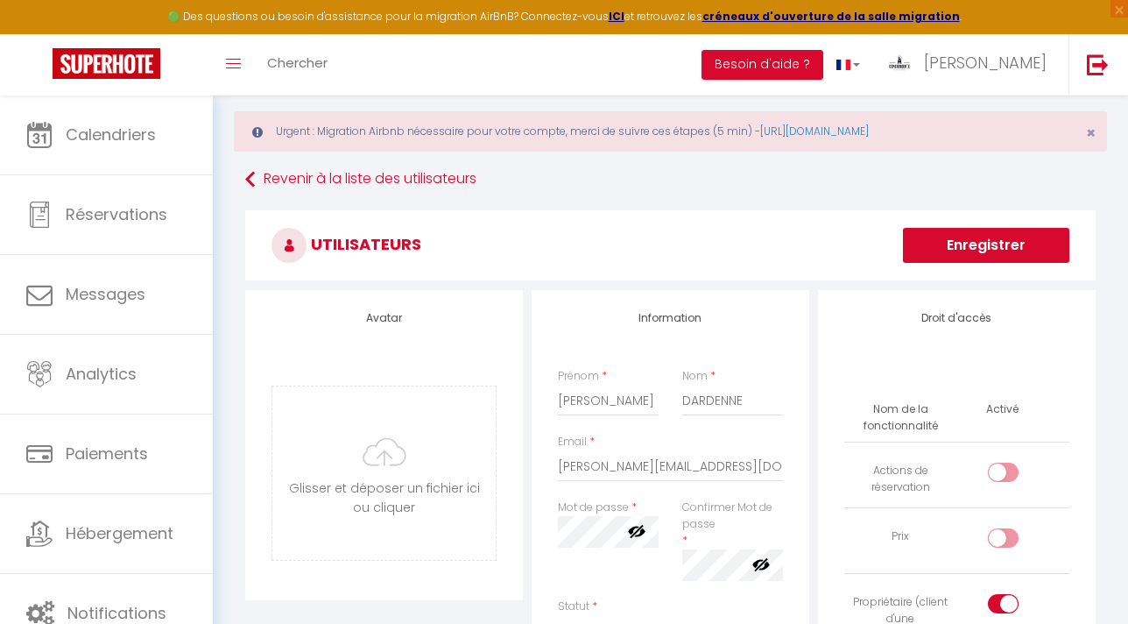
scroll to position [0, 0]
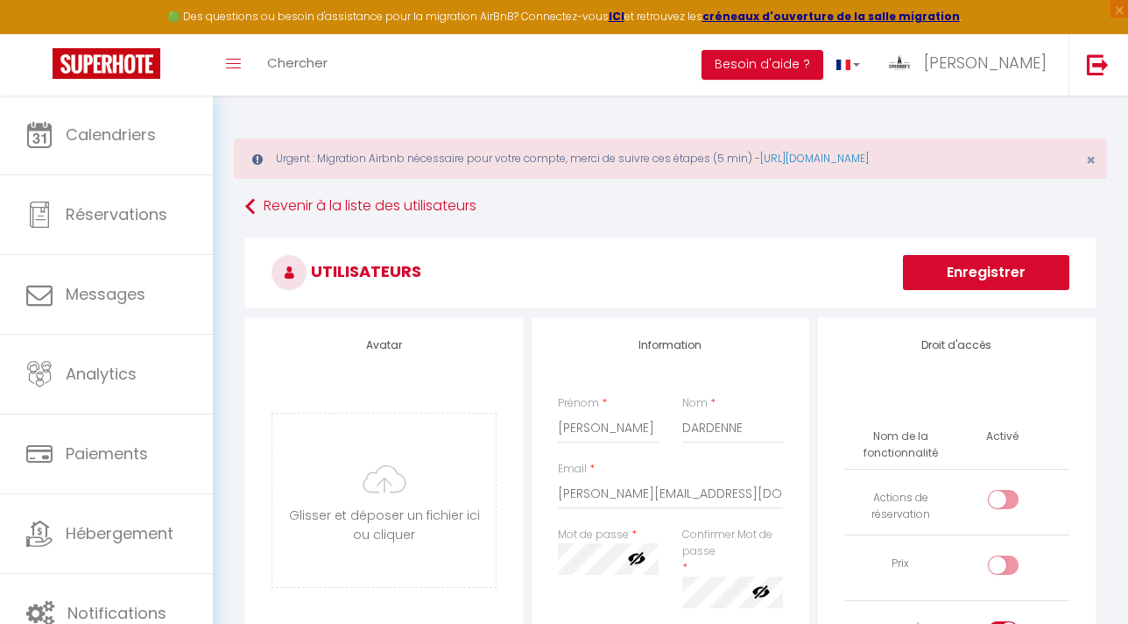
click at [993, 272] on button "Enregistrer" at bounding box center [986, 272] width 166 height 35
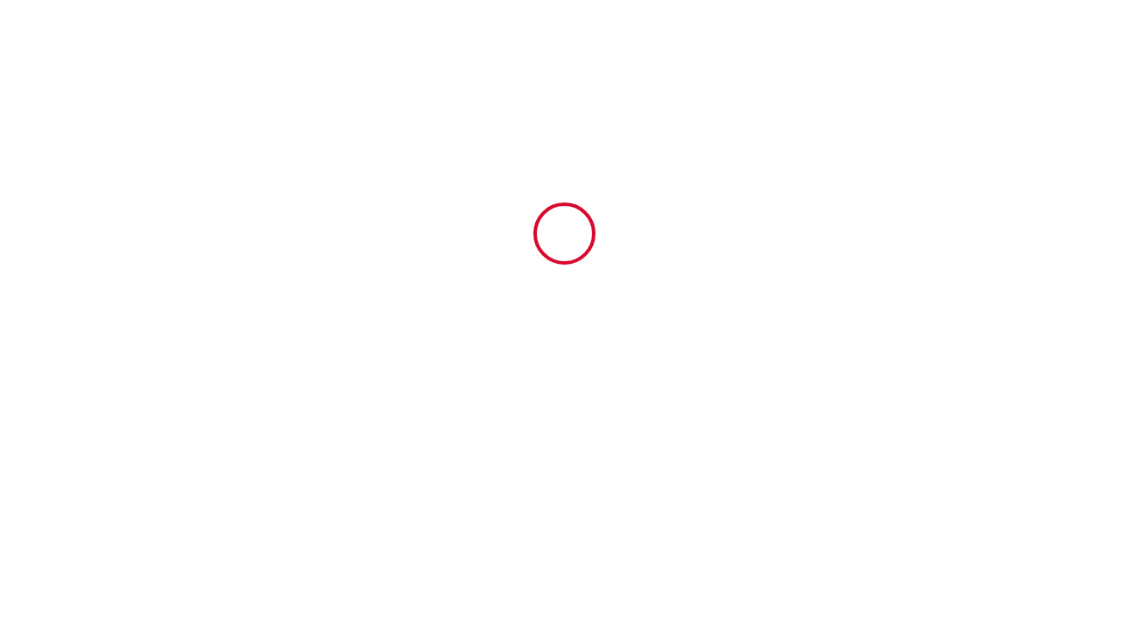
type input "6512702"
type input "Villa Ty Mam Goz"
type input "[STREET_ADDRESS]"
type input "29250"
type input "[DEMOGRAPHIC_DATA]"
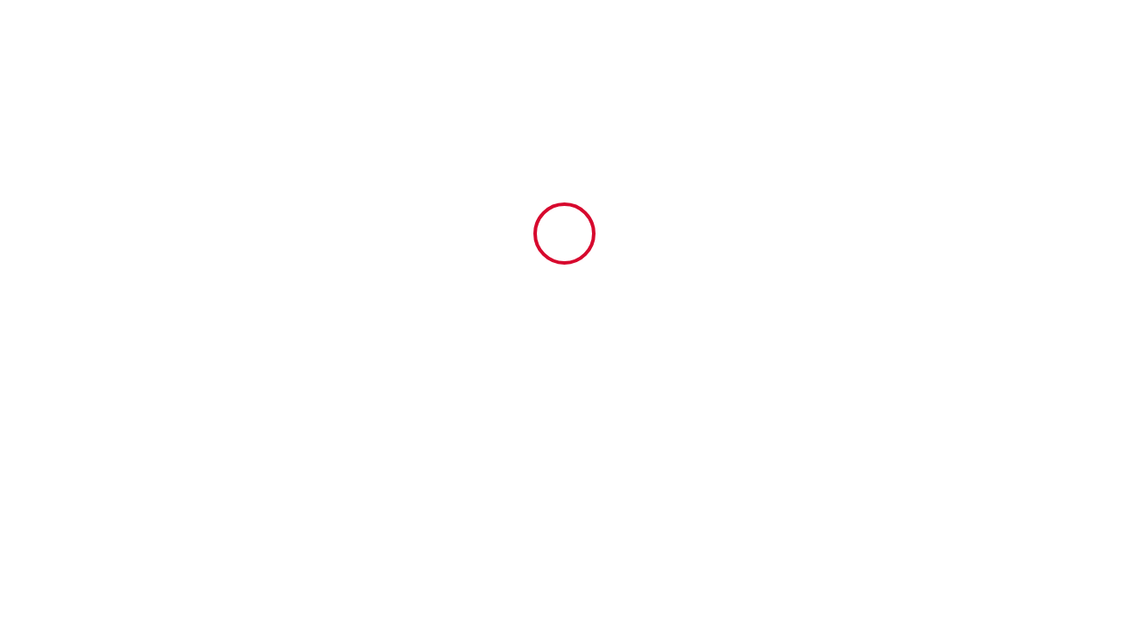
type input "[GEOGRAPHIC_DATA]"
type input "[DATE]"
type input "3"
type input "1"
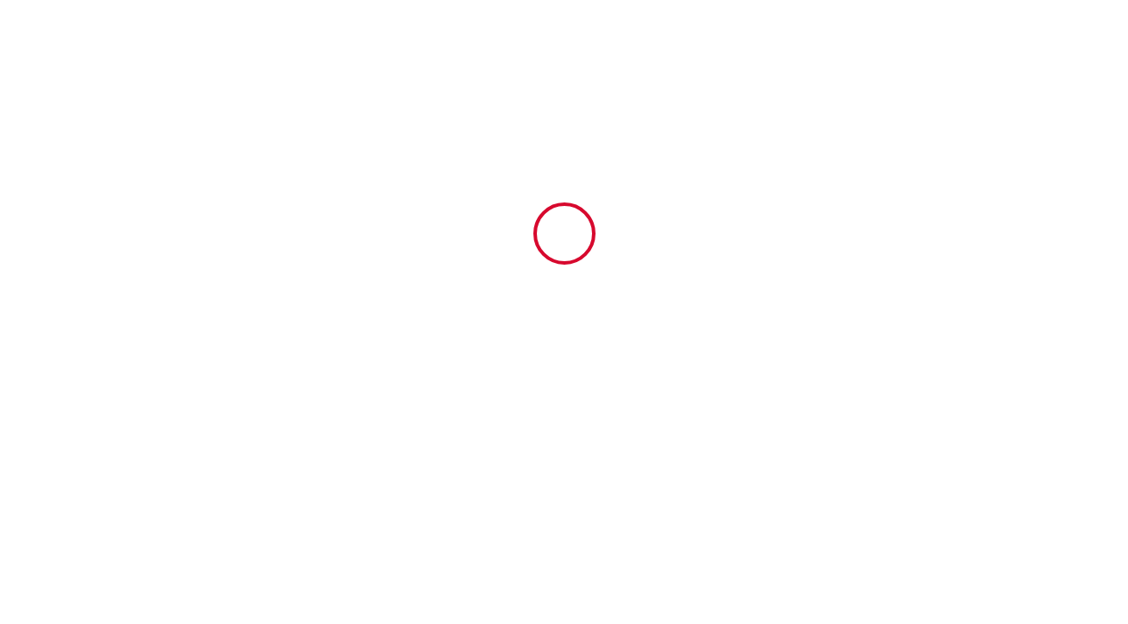
type input "200"
type input "1959.2"
type input "SARL BEL AIR"
type input "[PERSON_NAME]"
type input "[STREET_ADDRESS]"
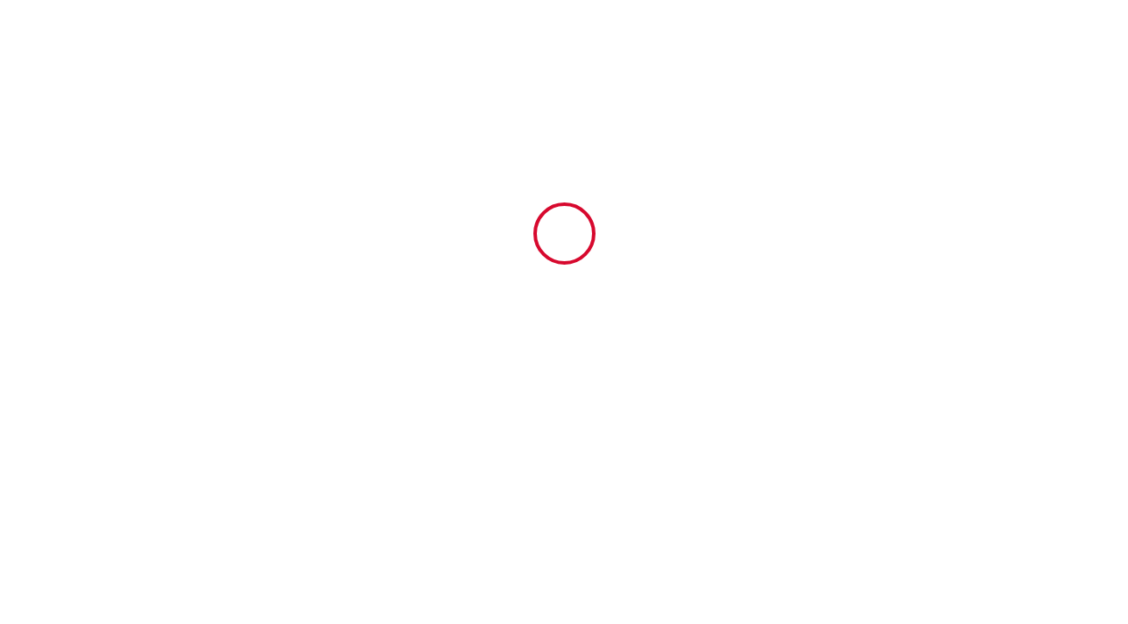
type input "29250"
type input "SANTEC"
type input "[GEOGRAPHIC_DATA]"
type input "[EMAIL_ADDRESS][DOMAIN_NAME]"
type input "[PERSON_NAME]"
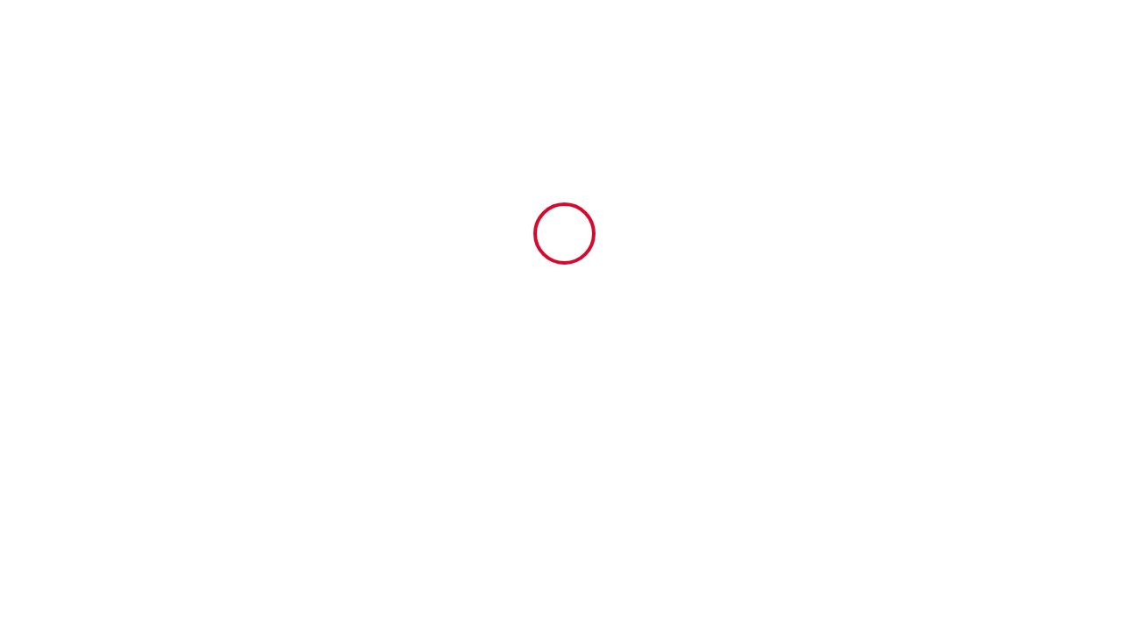
type input "[PERSON_NAME]"
type input "[STREET_ADDRESS]"
type input "37300"
type input "Joué les Tours"
type input "[PERSON_NAME][EMAIL_ADDRESS][PERSON_NAME][DOMAIN_NAME]"
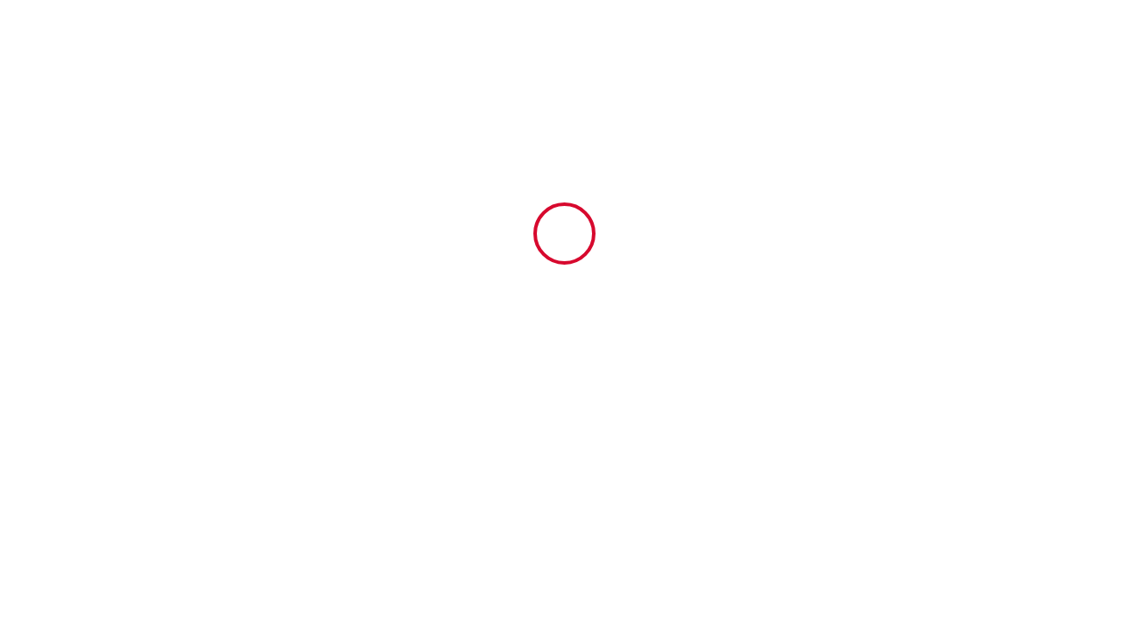
type input "[PHONE_NUMBER]"
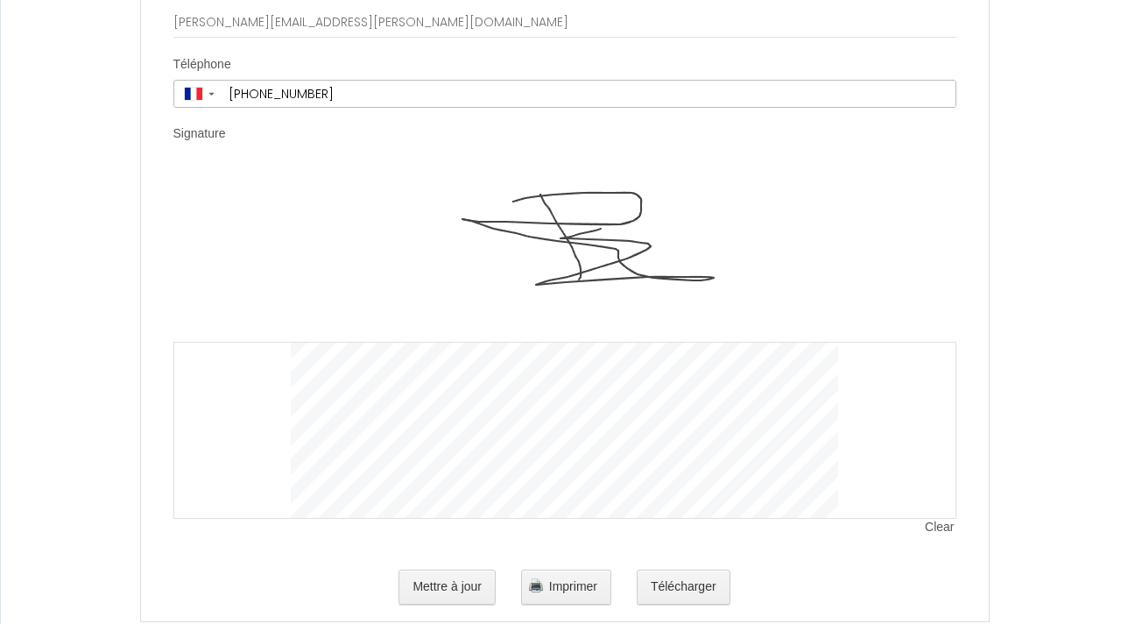
scroll to position [5256, 0]
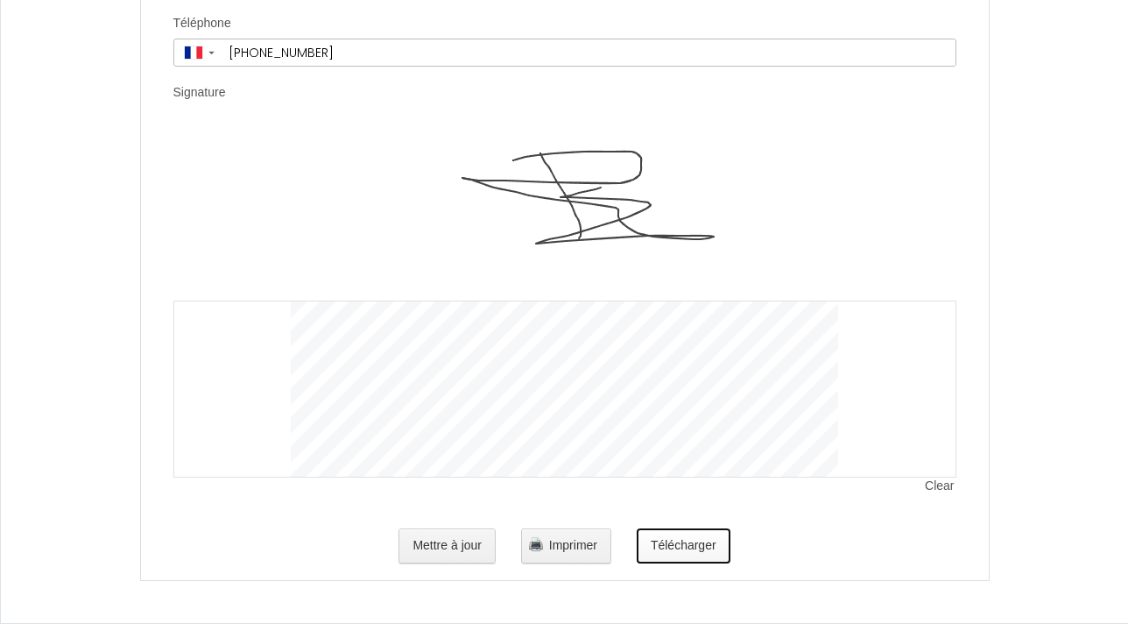
click at [668, 539] on button "Télécharger" at bounding box center [684, 545] width 94 height 35
